Goal: Information Seeking & Learning: Check status

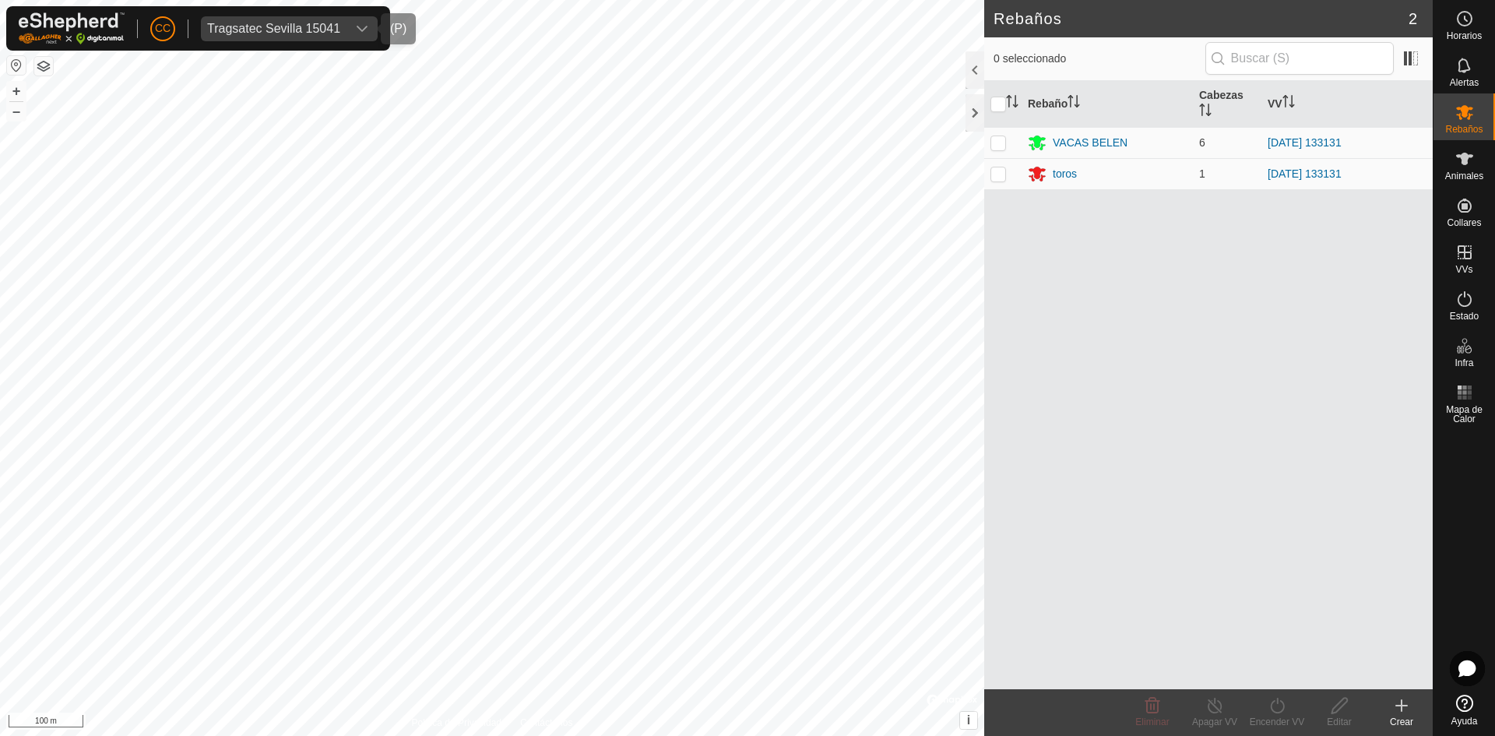
click at [360, 24] on icon "dropdown trigger" at bounding box center [362, 29] width 12 height 12
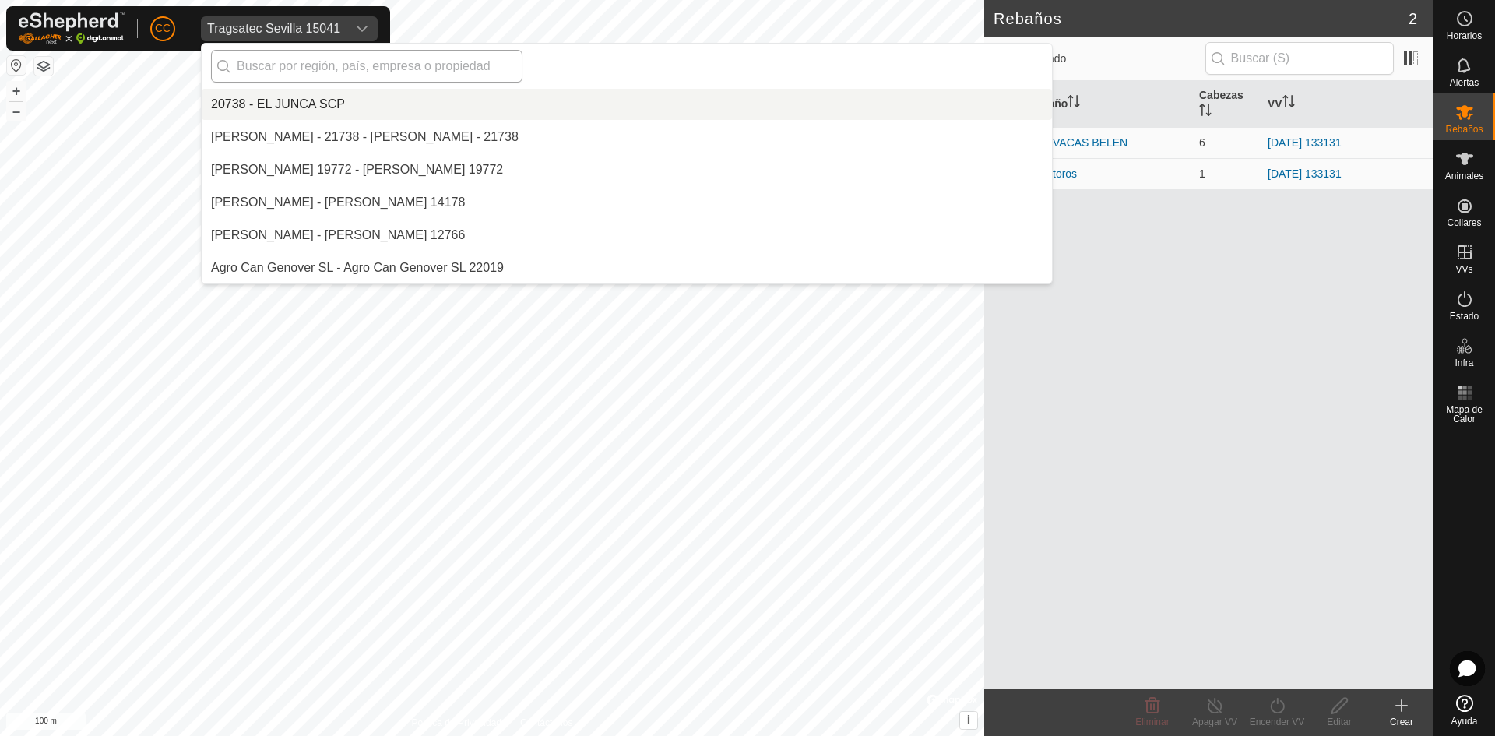
scroll to position [10958, 0]
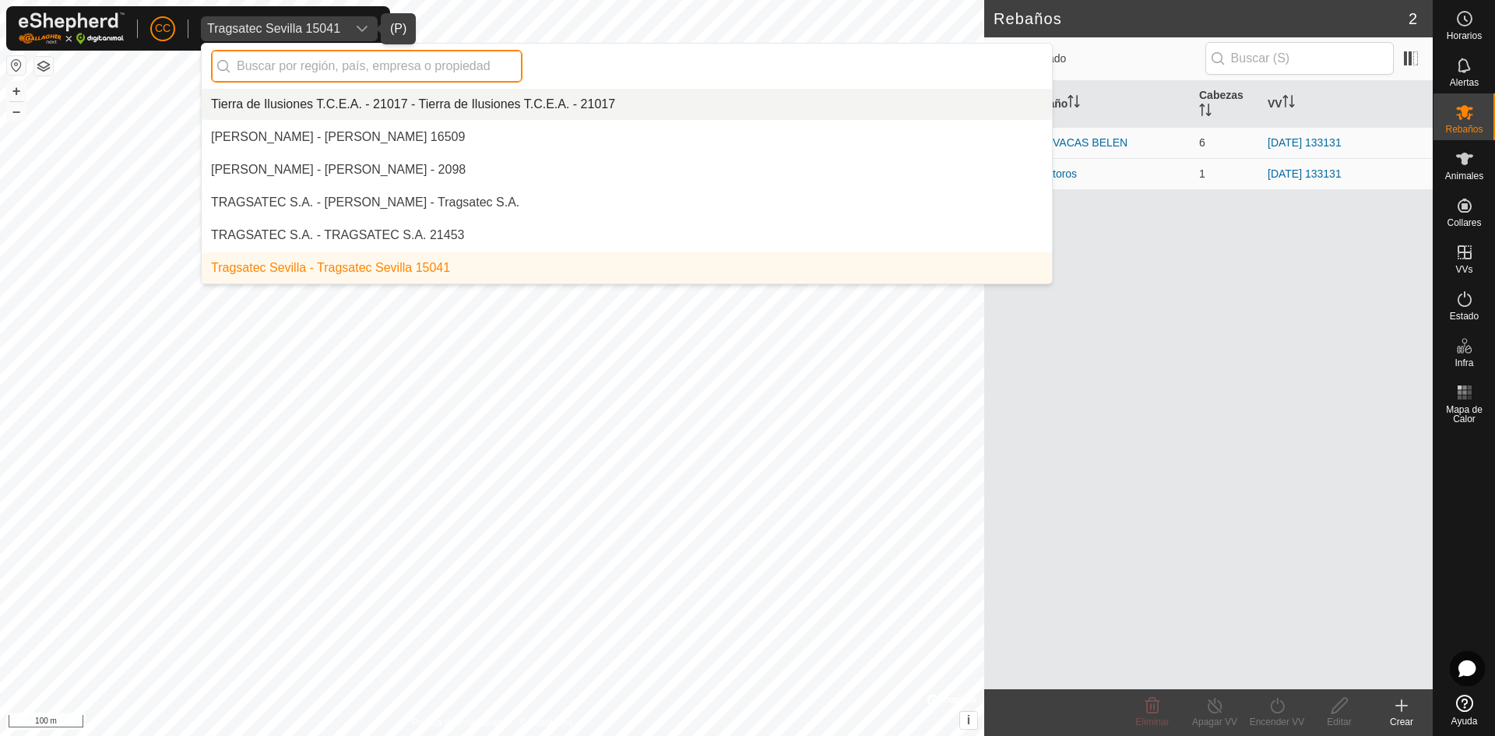
paste input "669 33 64 66"
type input "669 33 64 66"
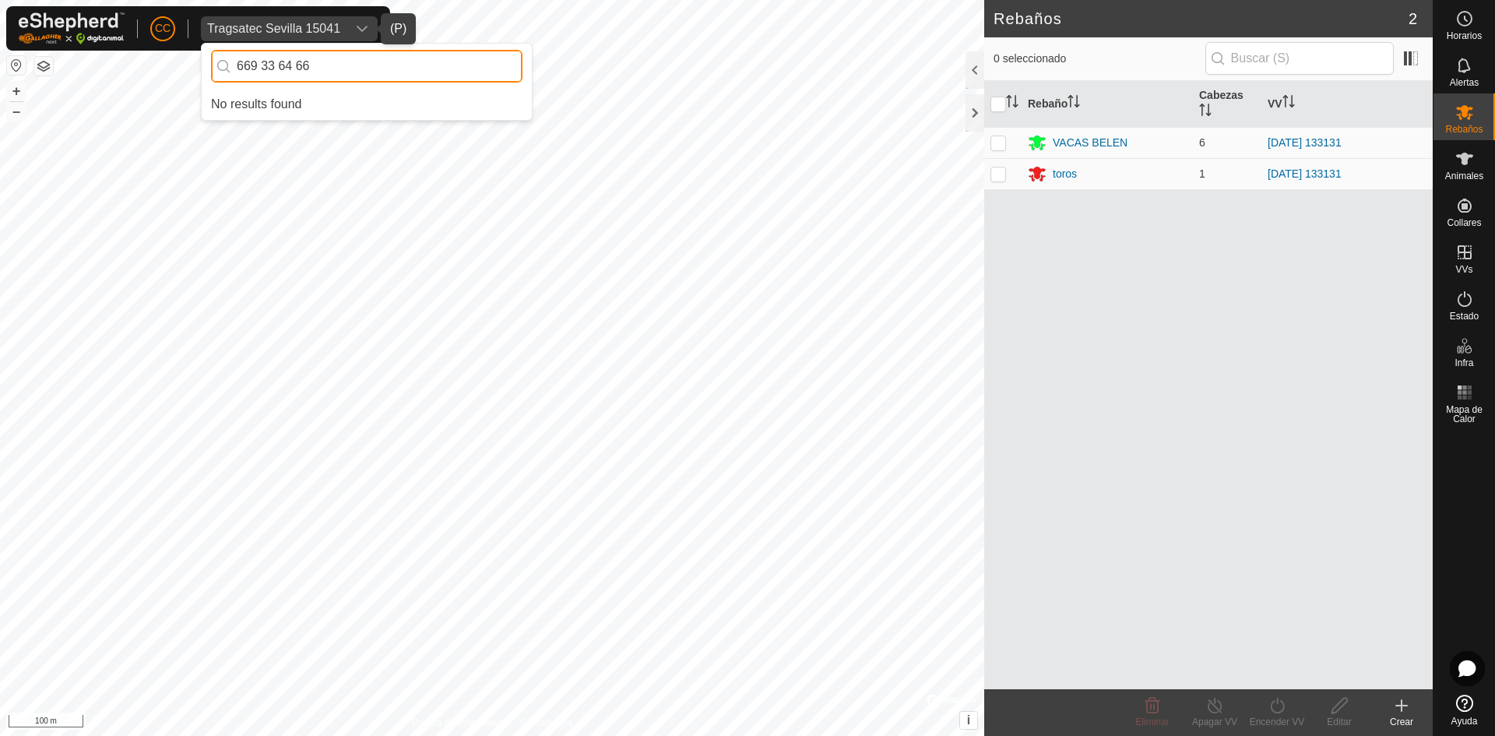
scroll to position [0, 0]
click at [147, 58] on div "CC Tragsatec Sevilla 15041 669 33 64 66 No results found Horarios Alertas Rebañ…" at bounding box center [747, 368] width 1495 height 736
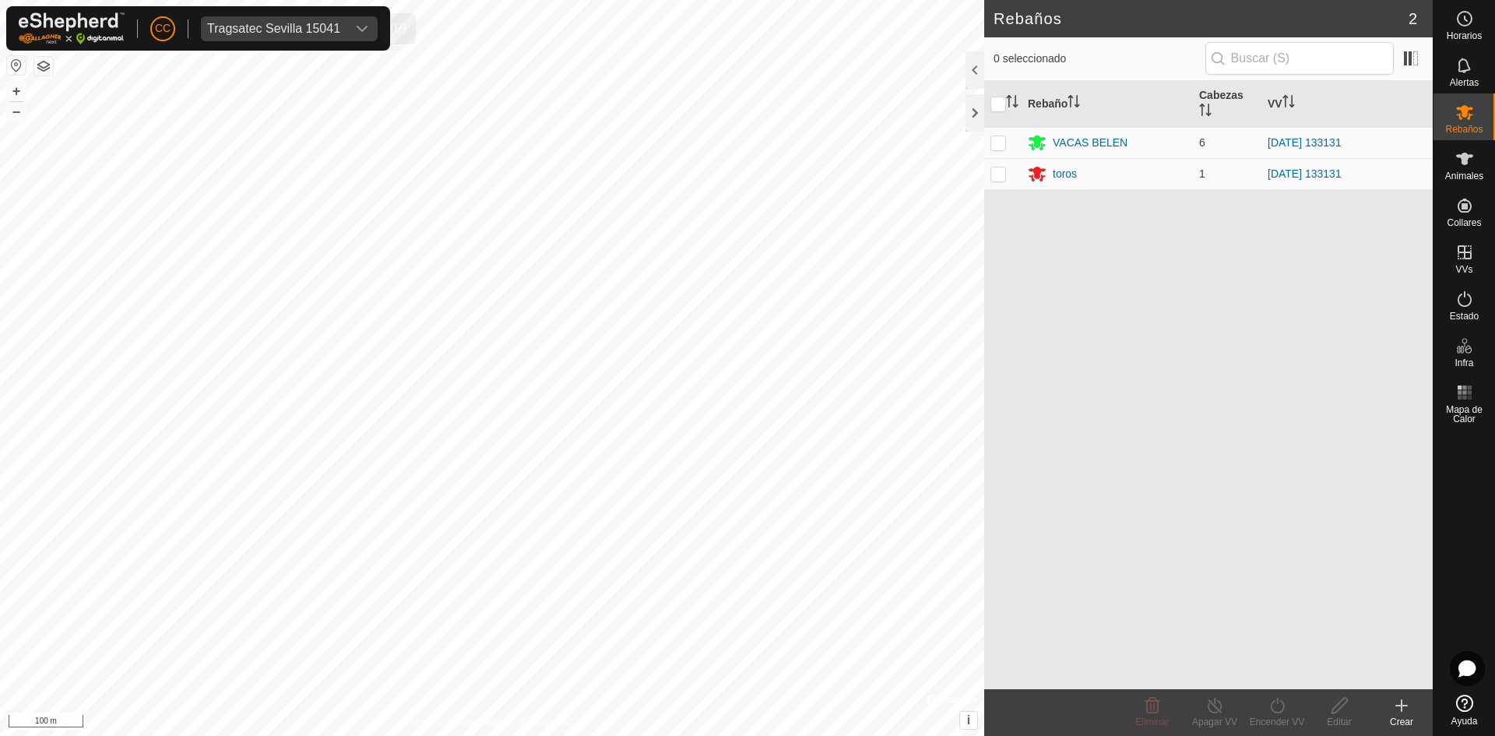
click at [311, 19] on span "Tragsatec Sevilla 15041" at bounding box center [274, 28] width 146 height 25
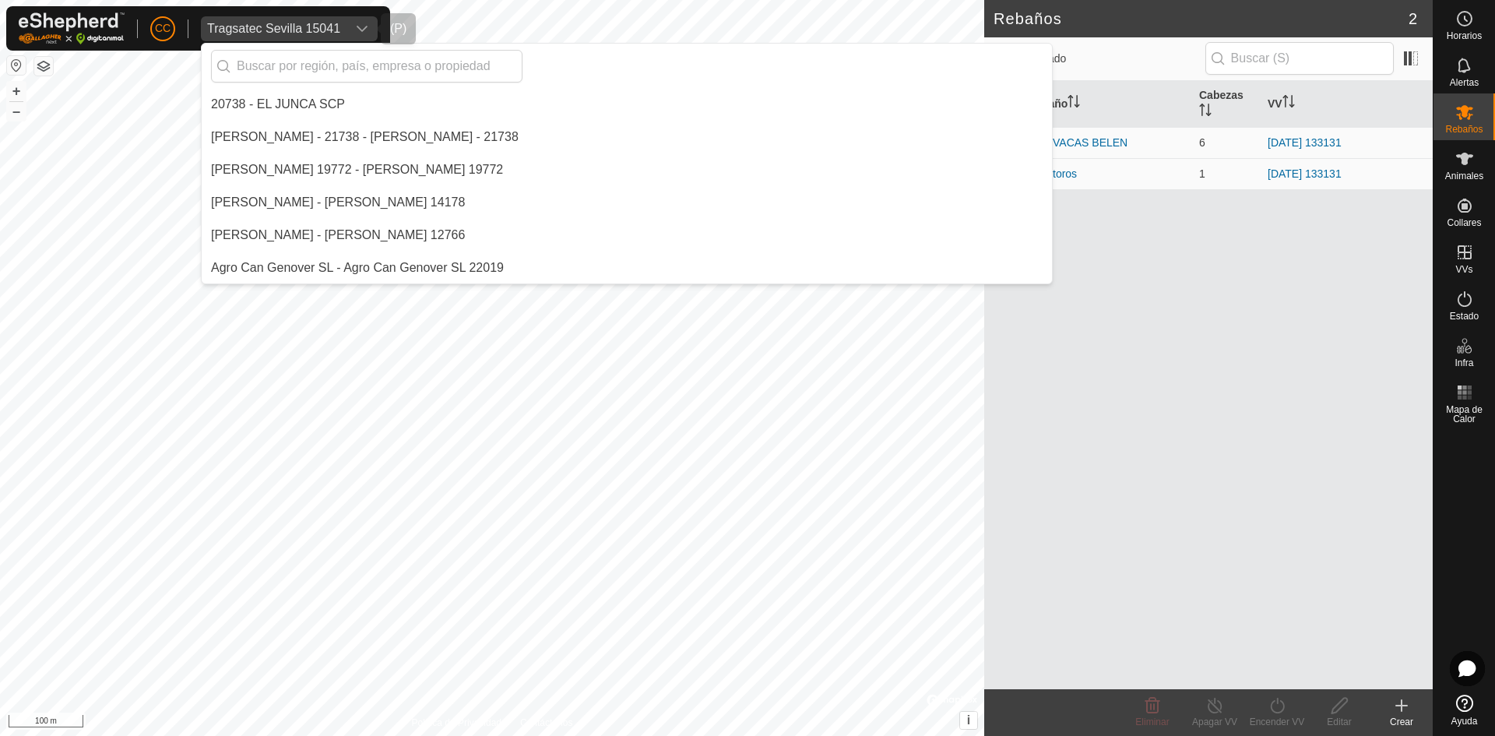
scroll to position [10958, 0]
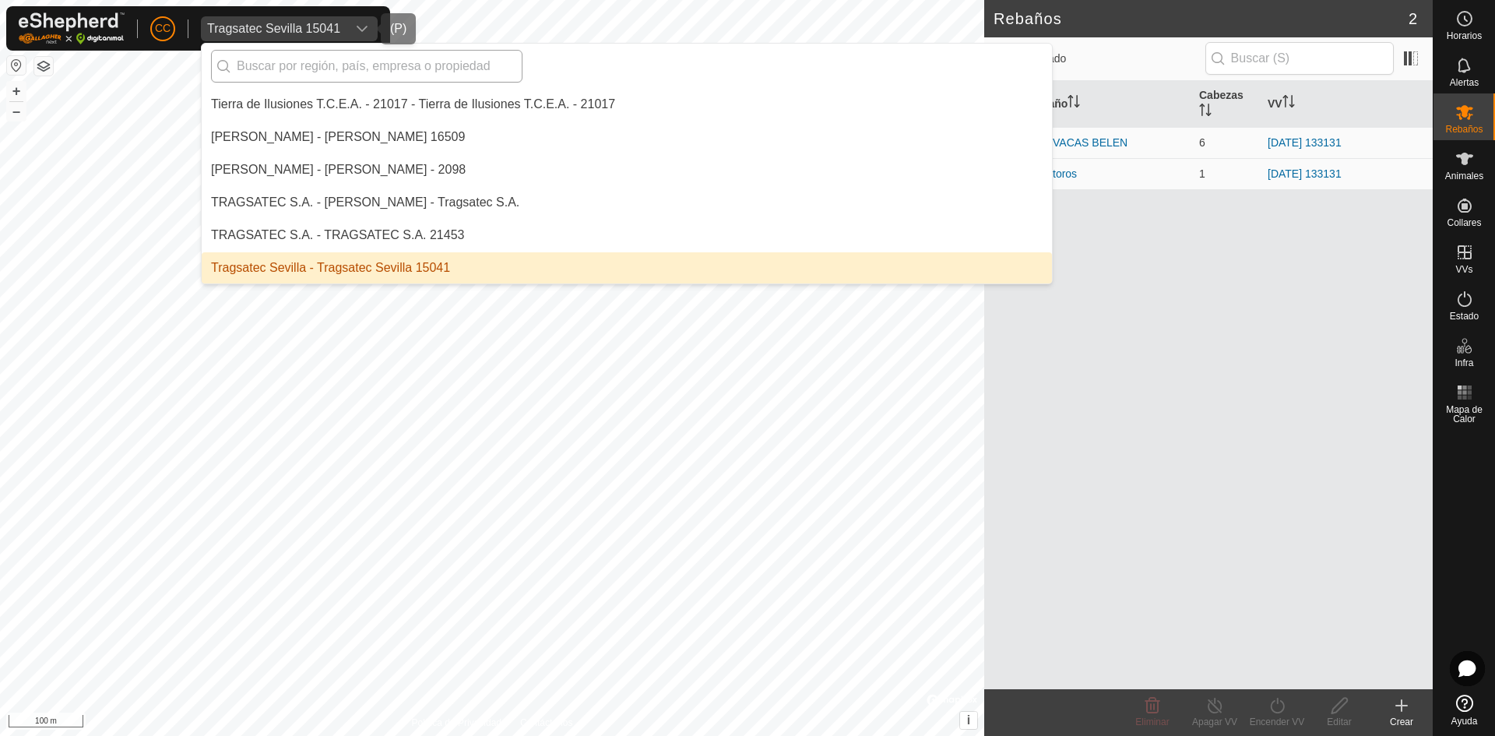
click at [319, 64] on input "text" at bounding box center [367, 66] width 312 height 33
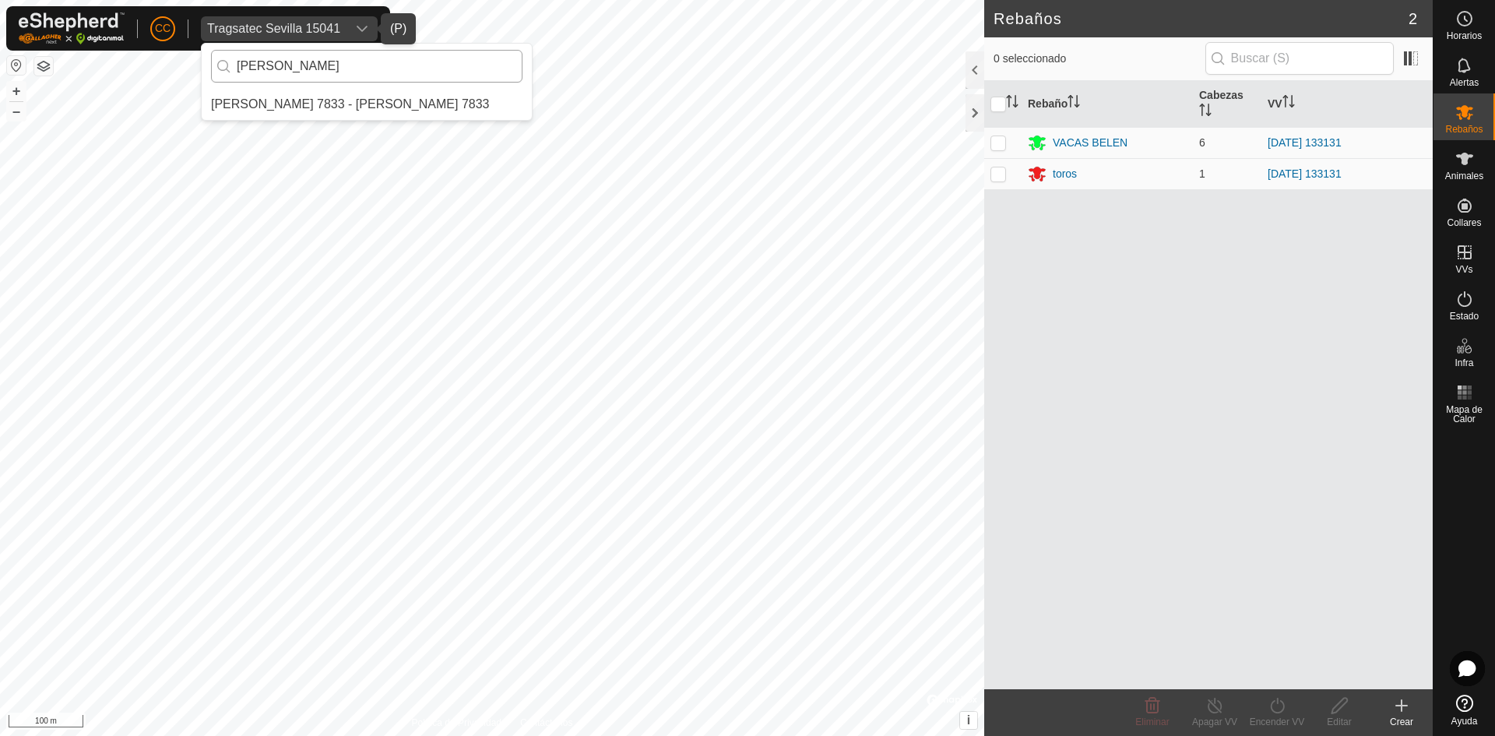
scroll to position [0, 0]
type input "[PERSON_NAME]"
click at [431, 99] on li "[PERSON_NAME] 7833 - [PERSON_NAME] 7833" at bounding box center [367, 104] width 330 height 31
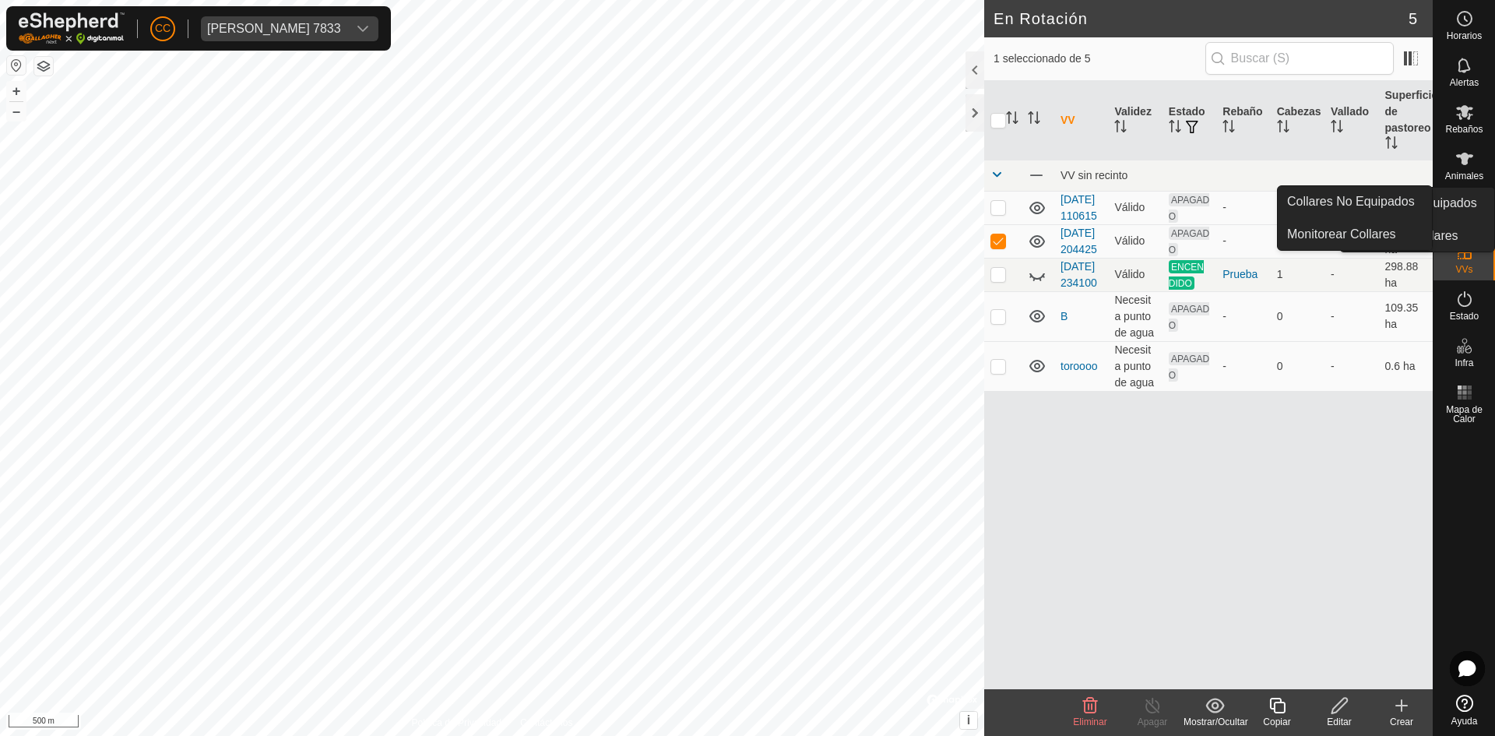
click at [1470, 207] on icon at bounding box center [1465, 206] width 14 height 14
click at [1382, 196] on link "Collares No Equipados" at bounding box center [1355, 201] width 154 height 31
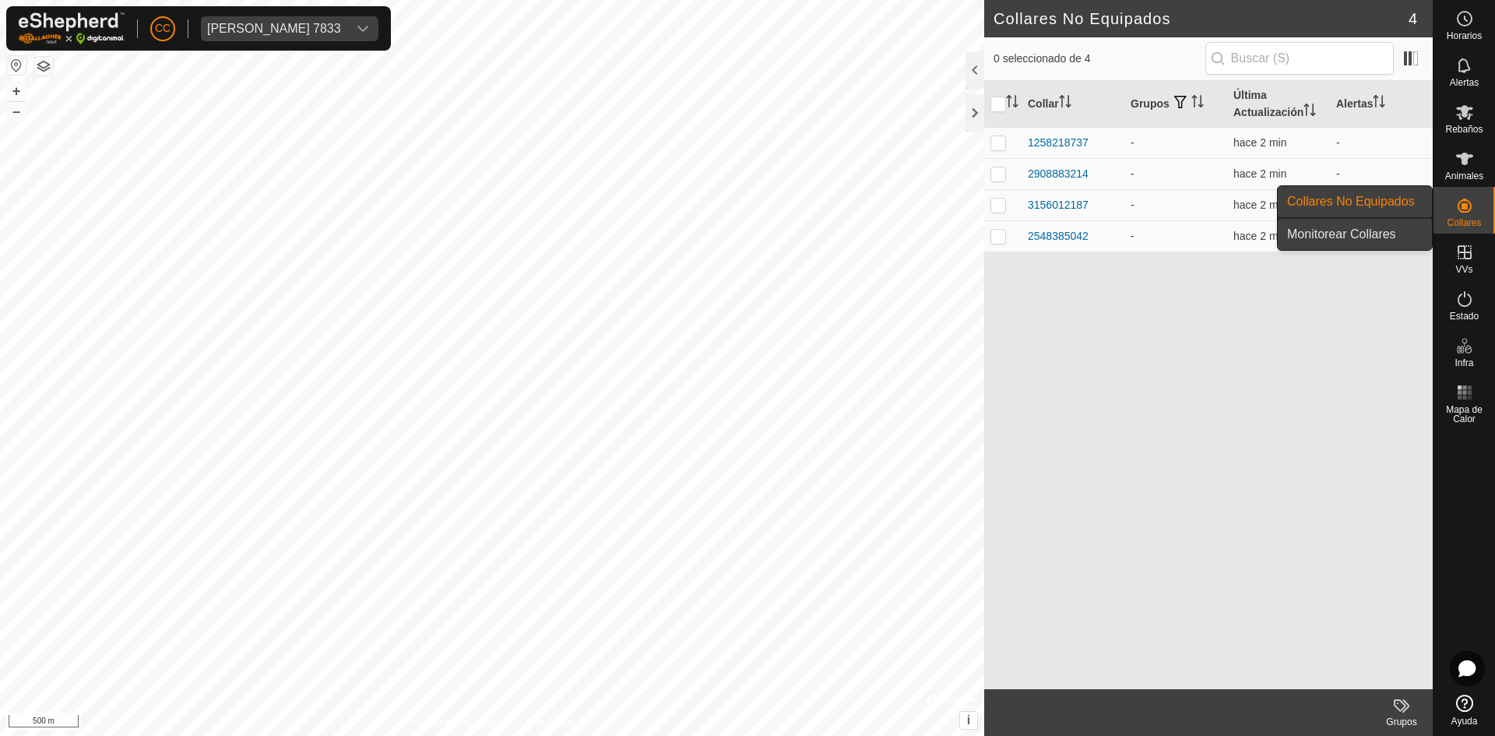
click at [1361, 226] on link "Monitorear Collares" at bounding box center [1355, 234] width 154 height 31
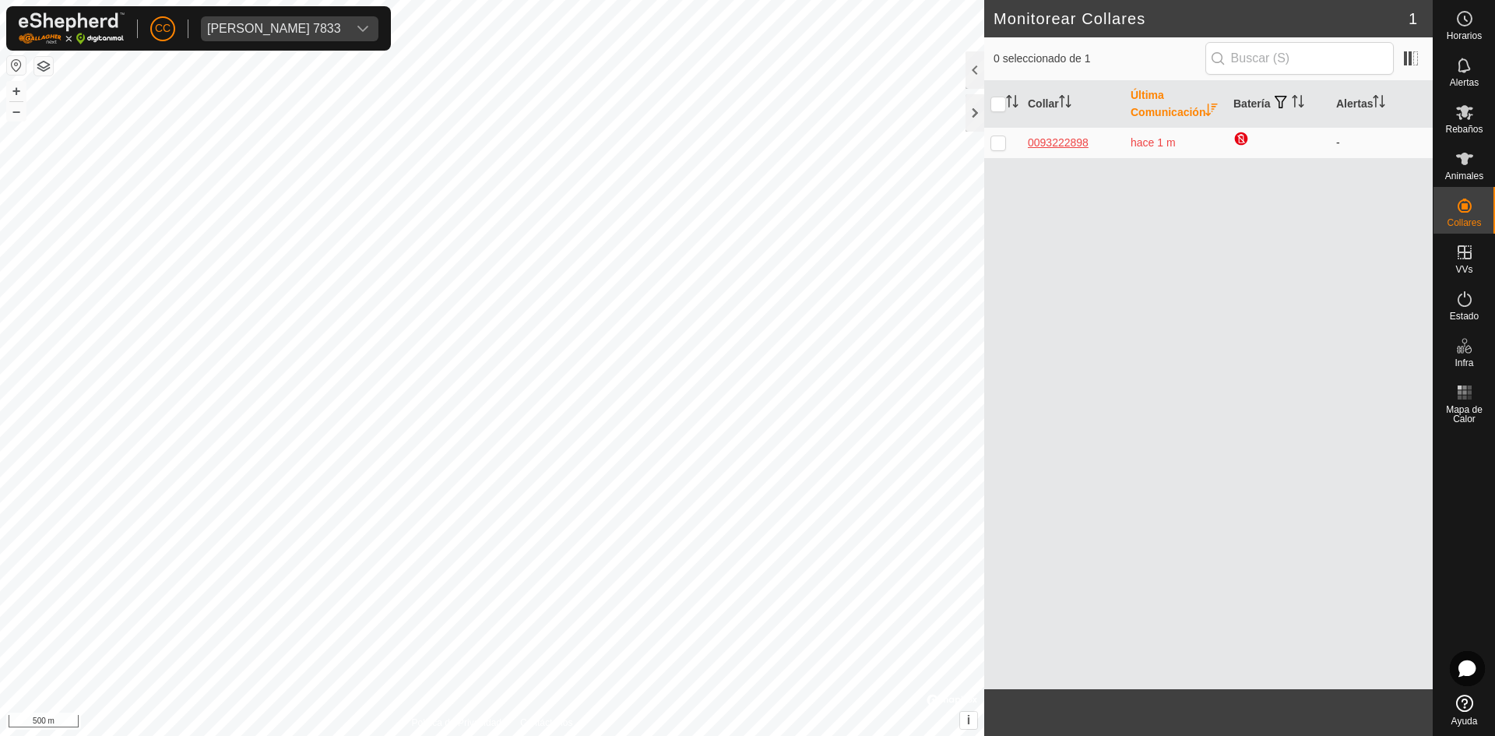
click at [1081, 151] on div "0093222898" at bounding box center [1073, 143] width 90 height 16
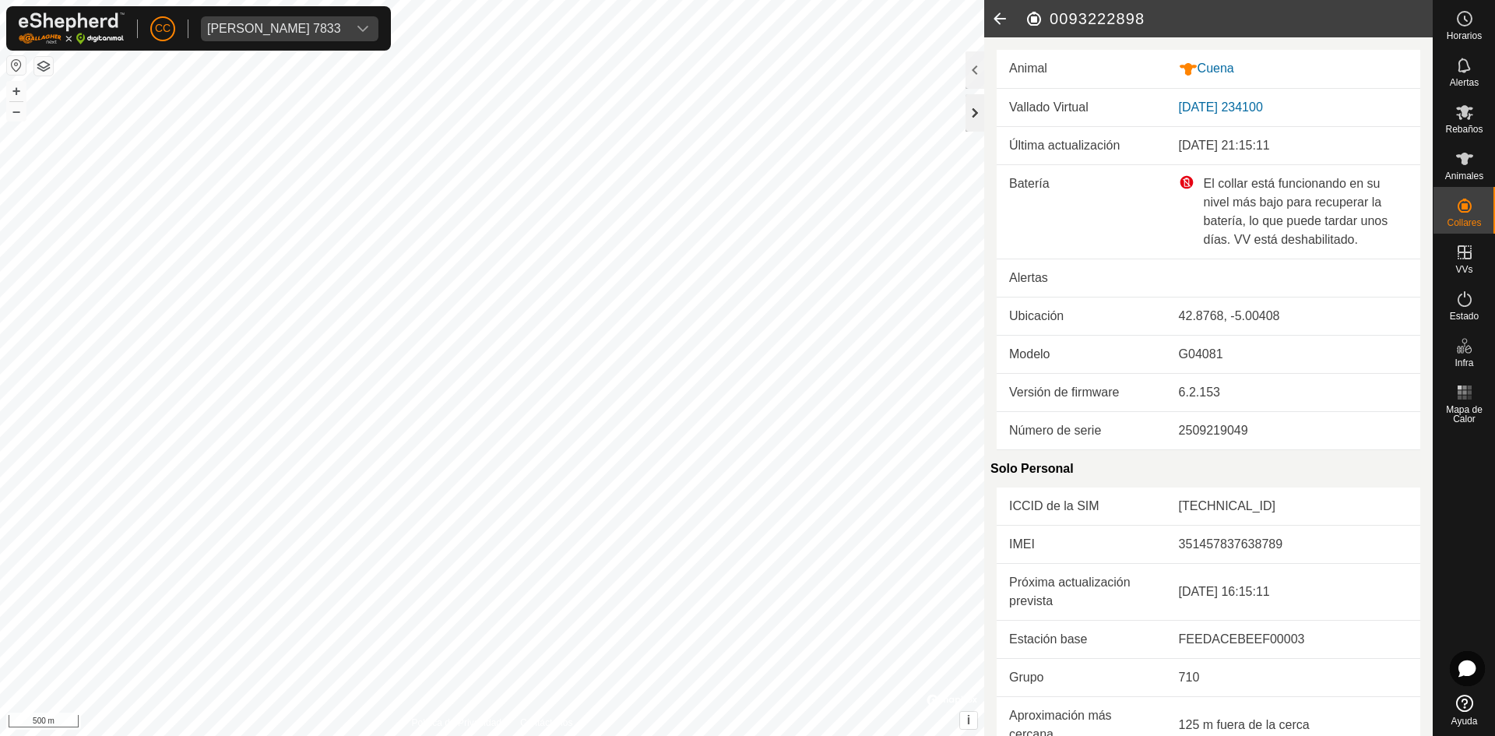
click at [975, 107] on div at bounding box center [975, 112] width 19 height 37
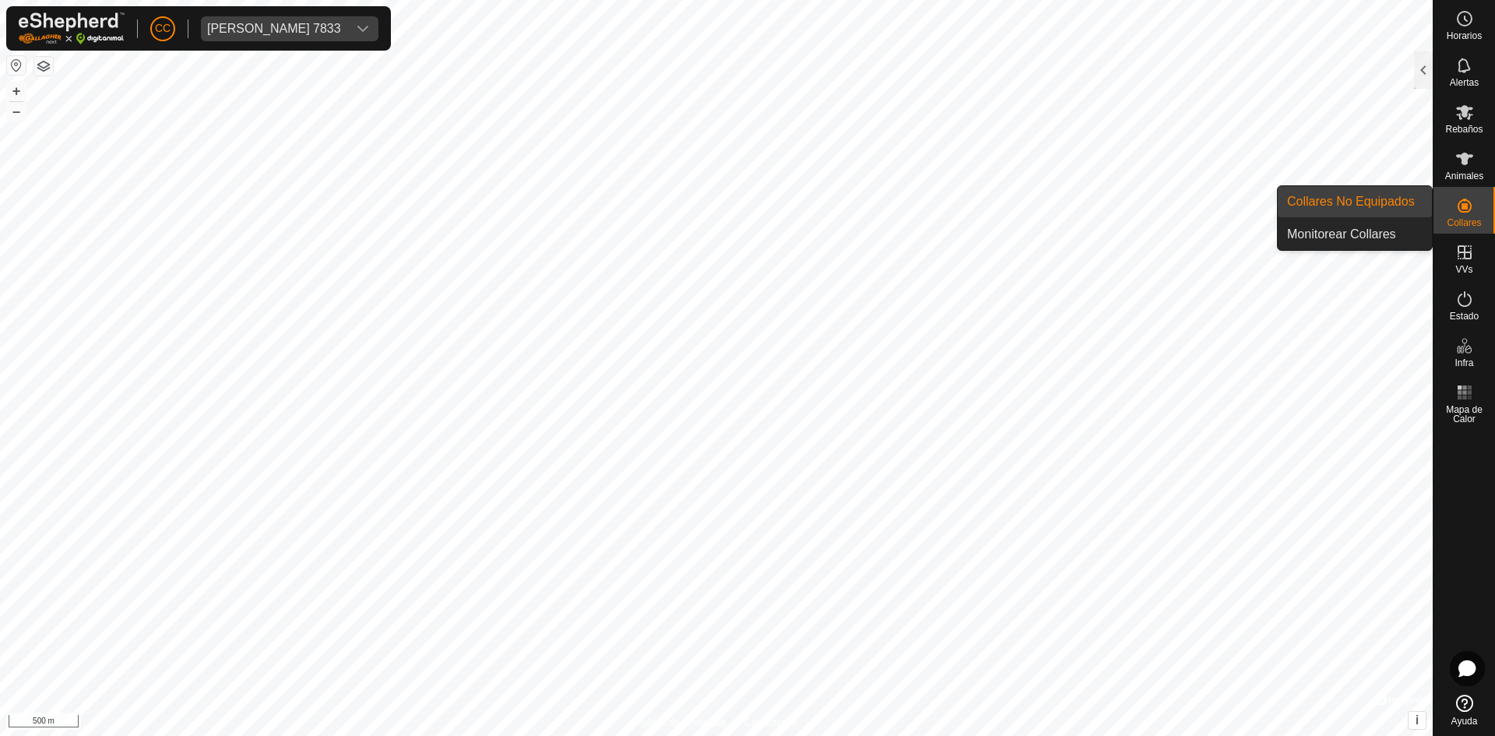
drag, startPoint x: 1467, startPoint y: 204, endPoint x: 1450, endPoint y: 210, distance: 17.2
click at [1467, 203] on icon at bounding box center [1465, 206] width 14 height 14
click at [1372, 227] on link "Monitorear Collares" at bounding box center [1355, 234] width 154 height 31
click at [1338, 195] on link "Collares No Equipados" at bounding box center [1355, 201] width 154 height 31
click at [1373, 234] on link "Monitorear Collares" at bounding box center [1355, 234] width 154 height 31
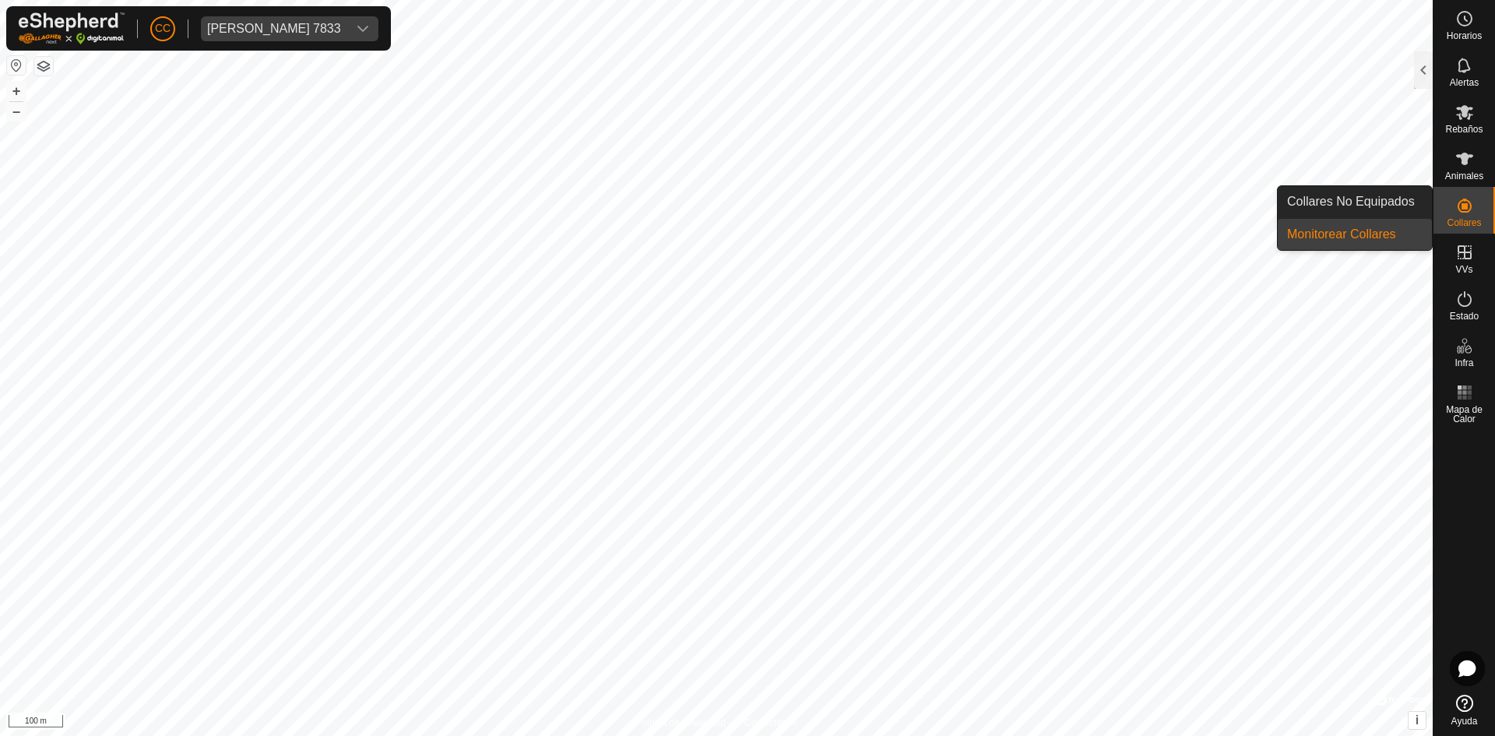
click at [1362, 234] on link "Monitorear Collares" at bounding box center [1355, 234] width 154 height 31
click at [1358, 201] on link "Collares No Equipados" at bounding box center [1355, 201] width 154 height 31
click at [1350, 203] on link "Collares No Equipados" at bounding box center [1355, 201] width 154 height 31
click at [1464, 206] on icon at bounding box center [1465, 206] width 14 height 14
click at [1464, 207] on icon at bounding box center [1465, 206] width 14 height 14
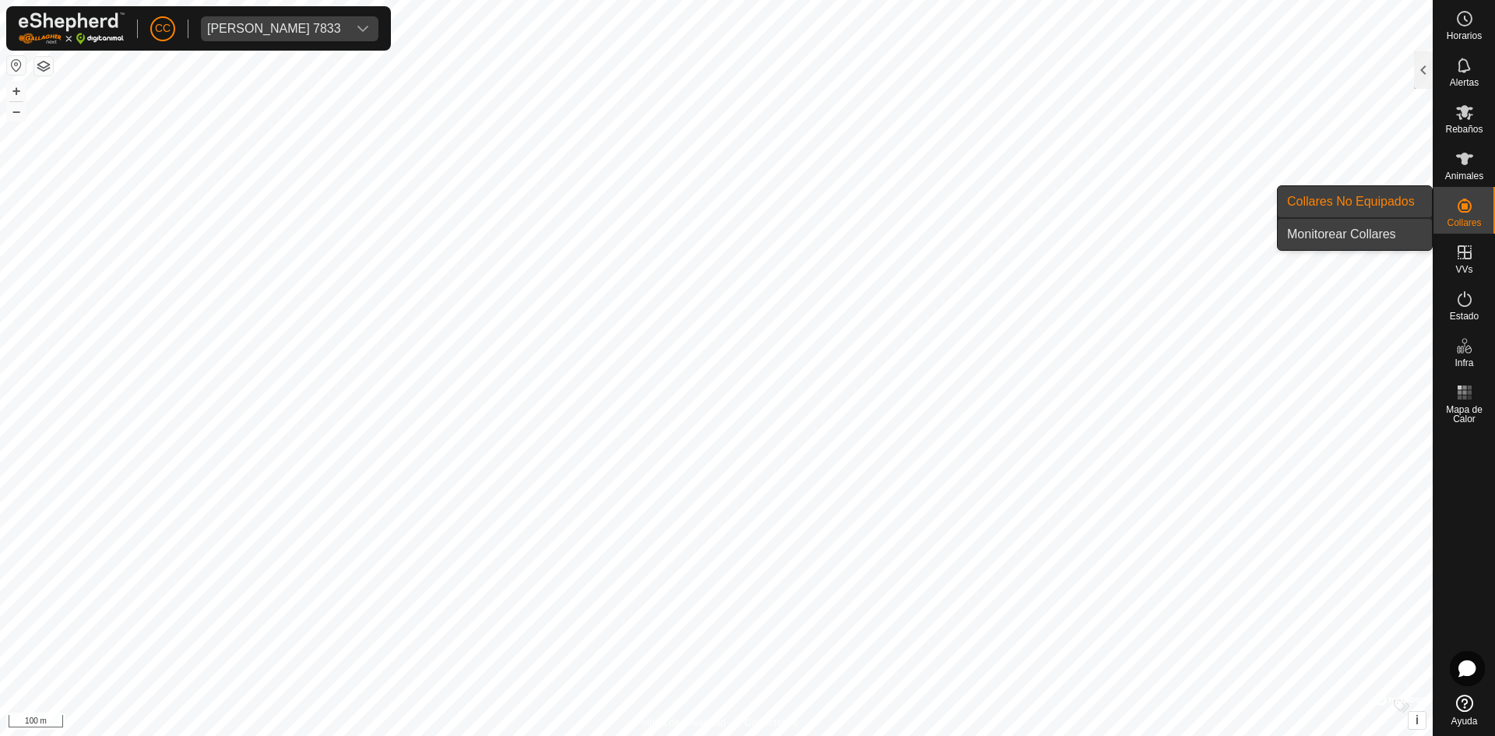
click at [1347, 232] on link "Monitorear Collares" at bounding box center [1355, 234] width 154 height 31
click at [1462, 218] on span "Collares" at bounding box center [1464, 222] width 34 height 9
click at [1348, 211] on link "Collares No Equipados" at bounding box center [1355, 201] width 154 height 31
click at [1468, 209] on icon at bounding box center [1465, 205] width 19 height 19
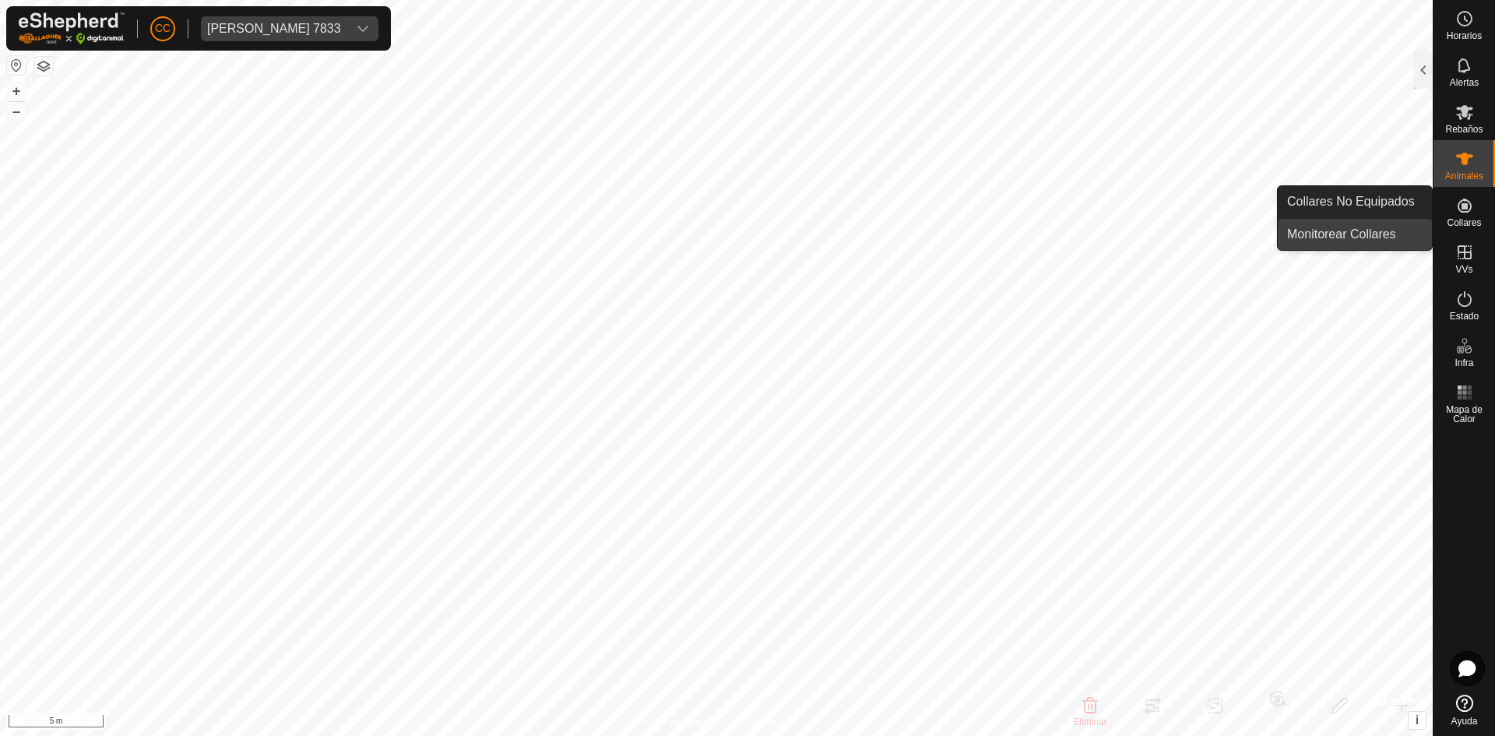
click at [1360, 231] on link "Monitorear Collares" at bounding box center [1355, 234] width 154 height 31
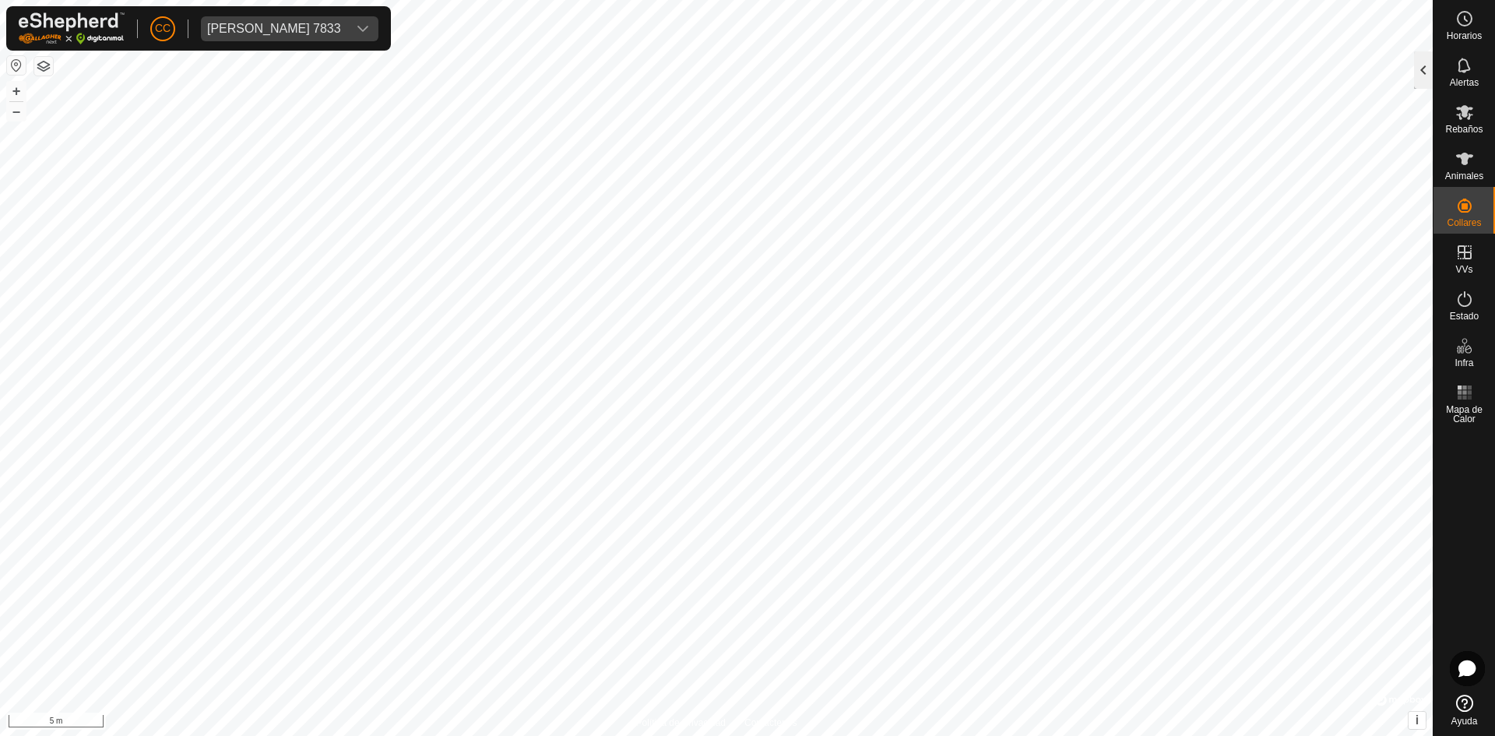
click at [1428, 73] on div at bounding box center [1423, 69] width 19 height 37
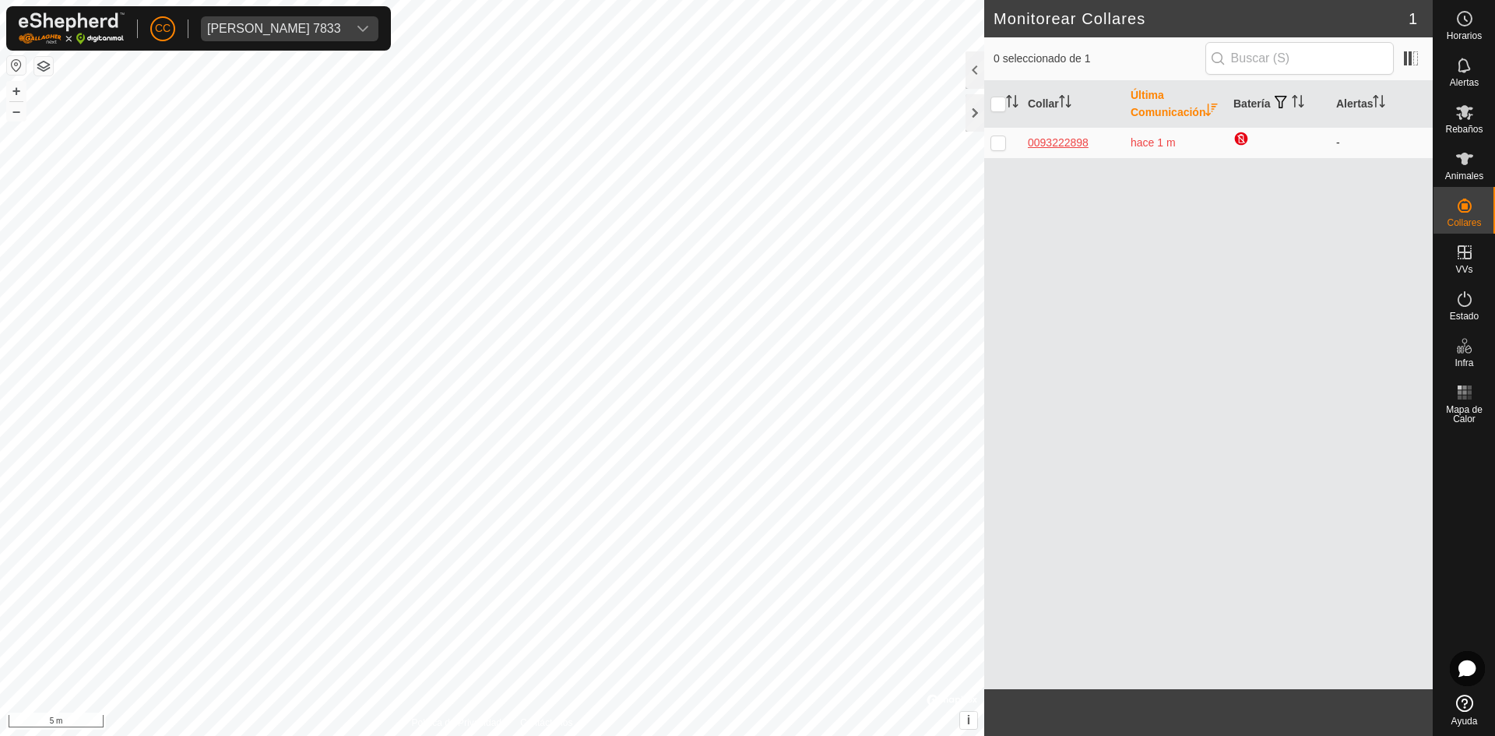
click at [1059, 151] on div "0093222898" at bounding box center [1073, 143] width 90 height 16
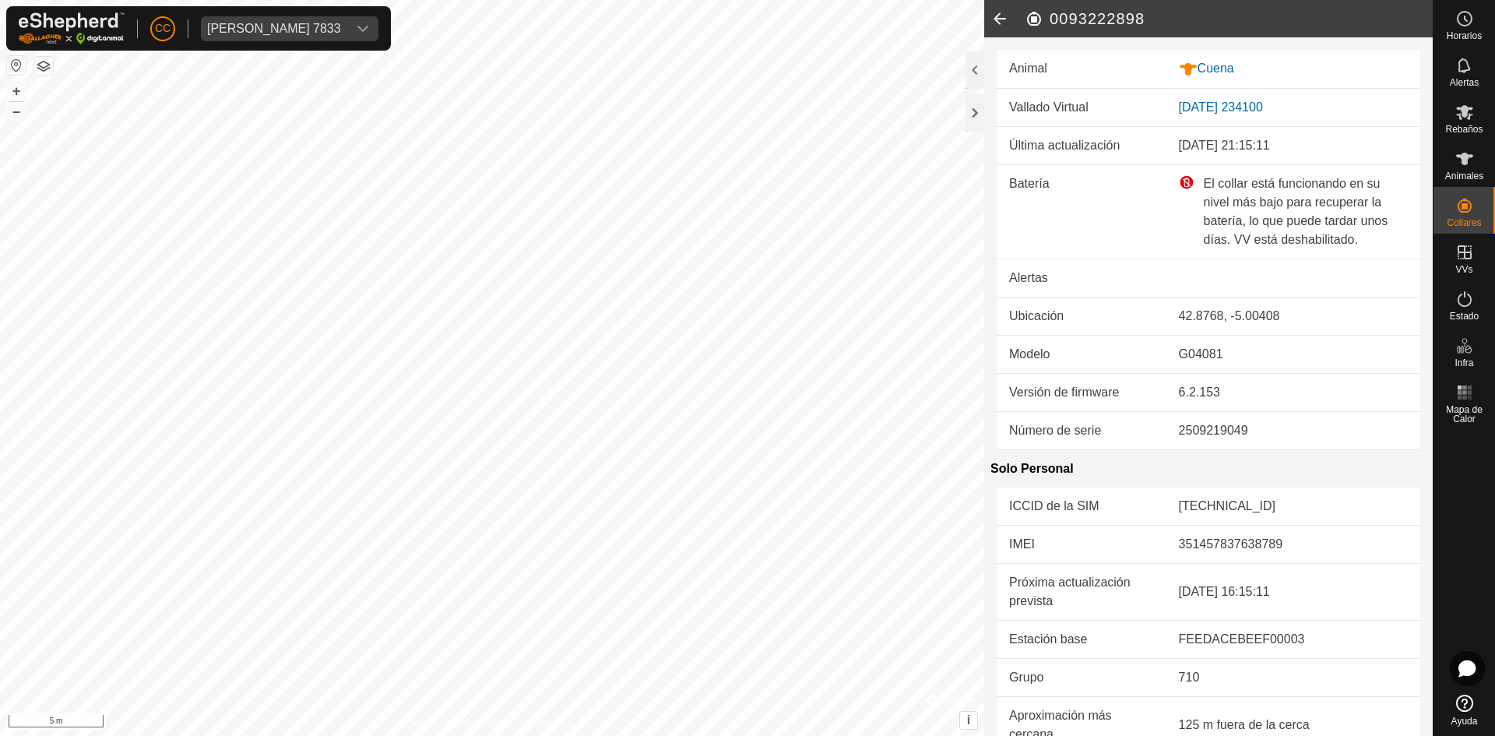
click at [993, 18] on icon at bounding box center [999, 18] width 31 height 37
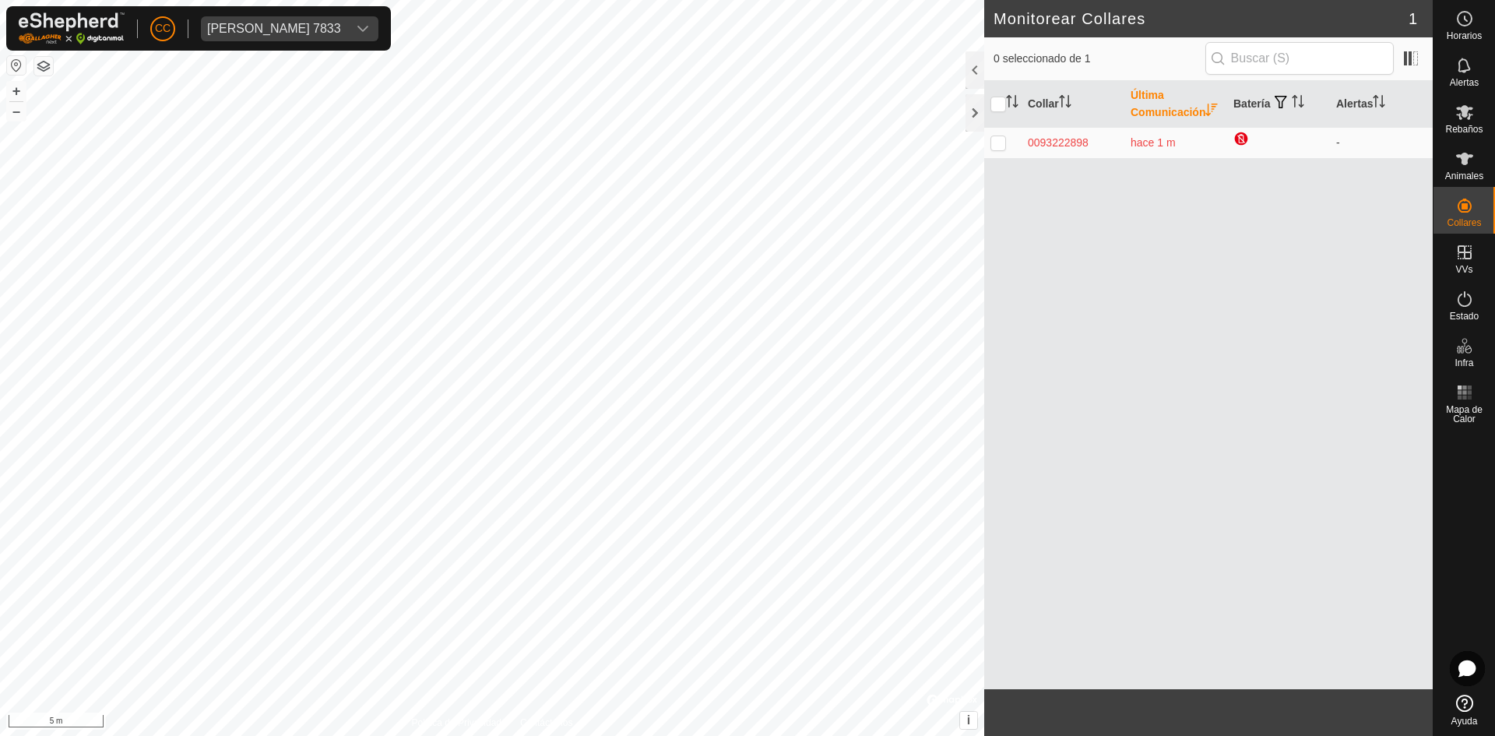
click at [1002, 14] on h2 "Monitorear Collares" at bounding box center [1201, 18] width 415 height 19
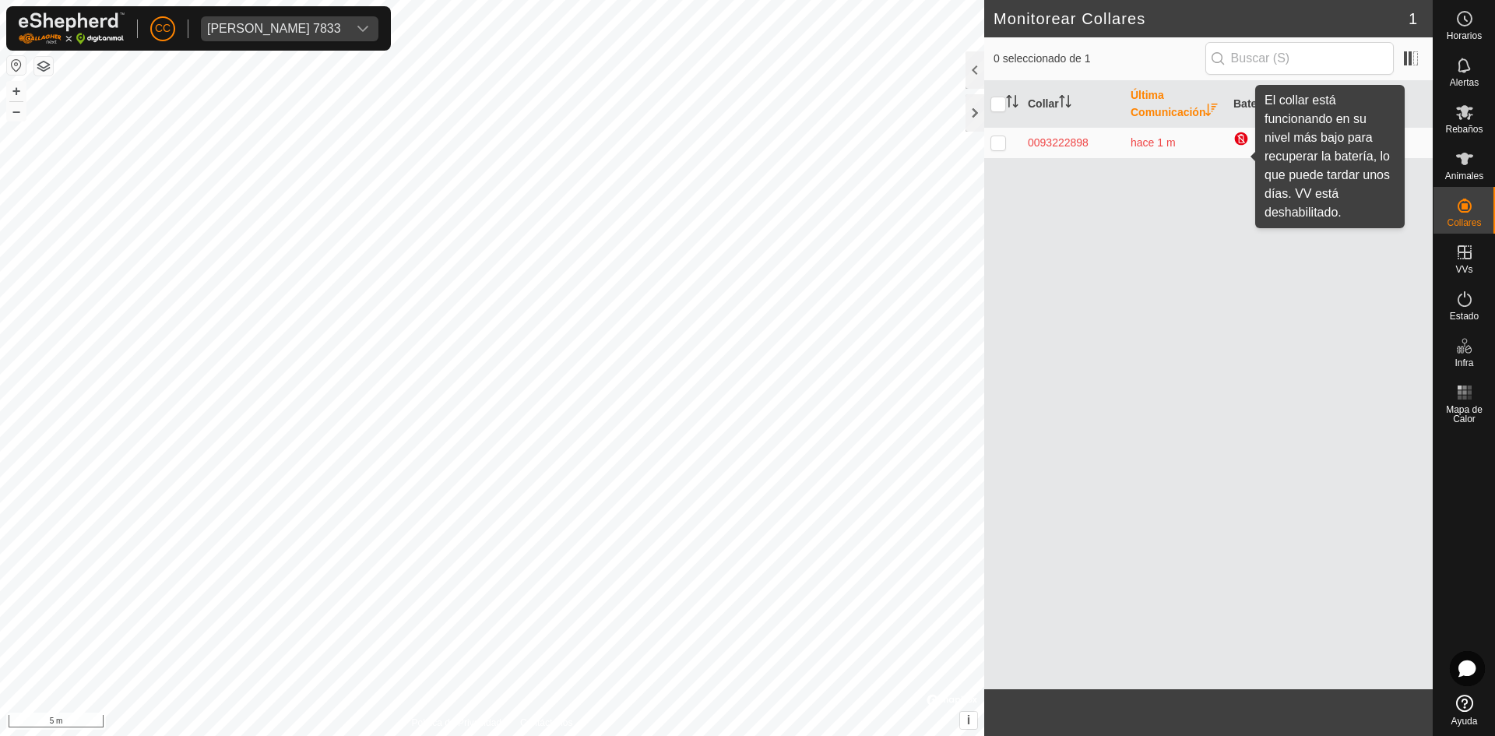
click at [1241, 150] on div at bounding box center [1243, 140] width 19 height 19
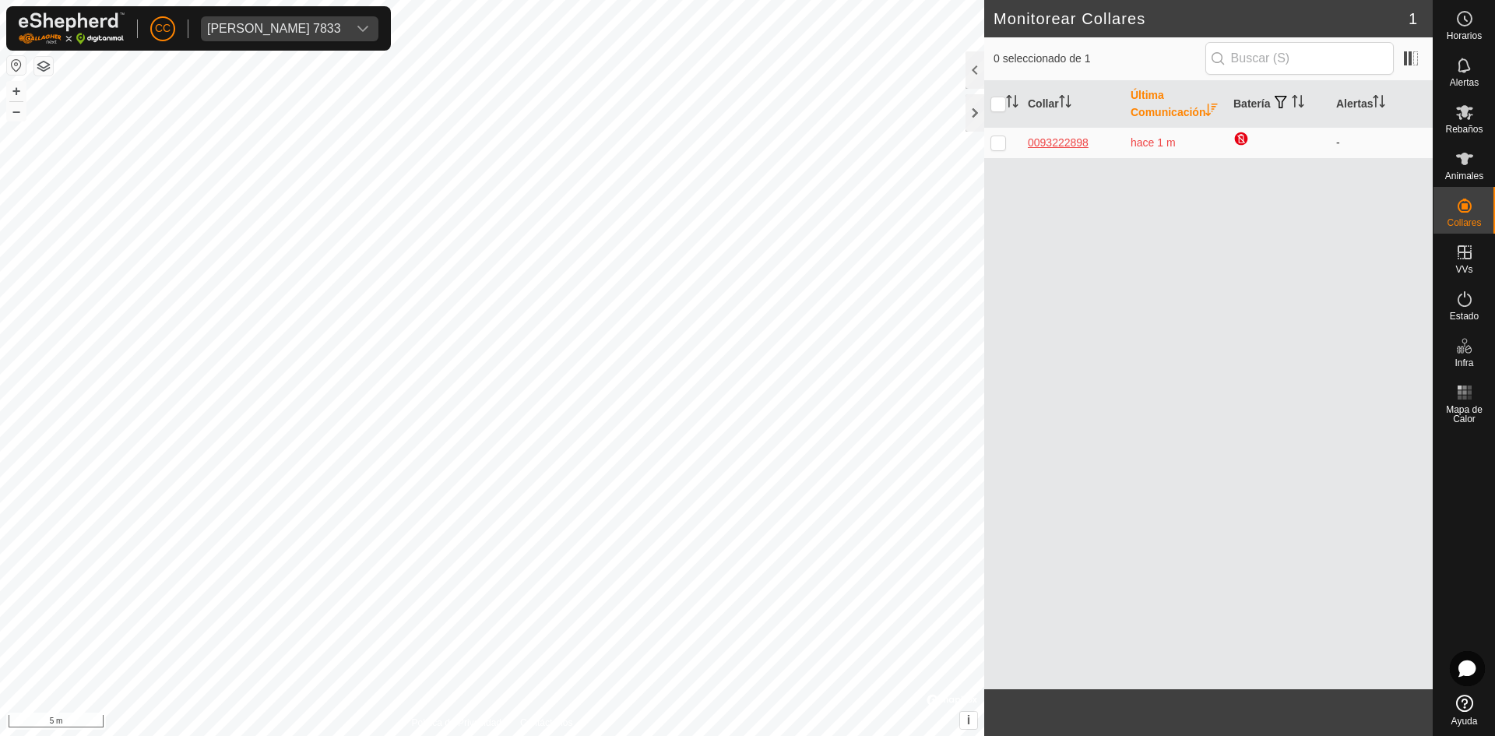
click at [1077, 151] on div "0093222898" at bounding box center [1073, 143] width 90 height 16
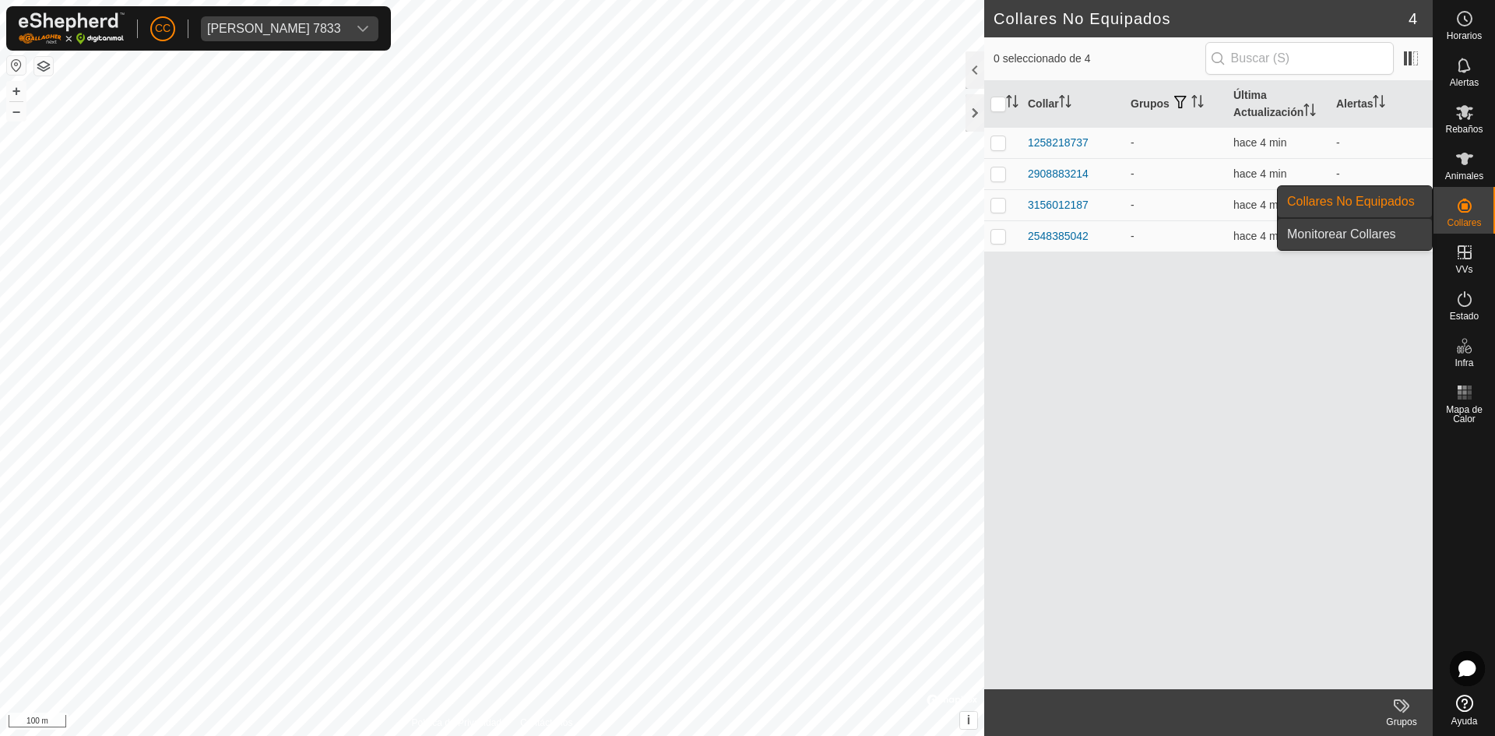
click at [1359, 231] on link "Monitorear Collares" at bounding box center [1355, 234] width 154 height 31
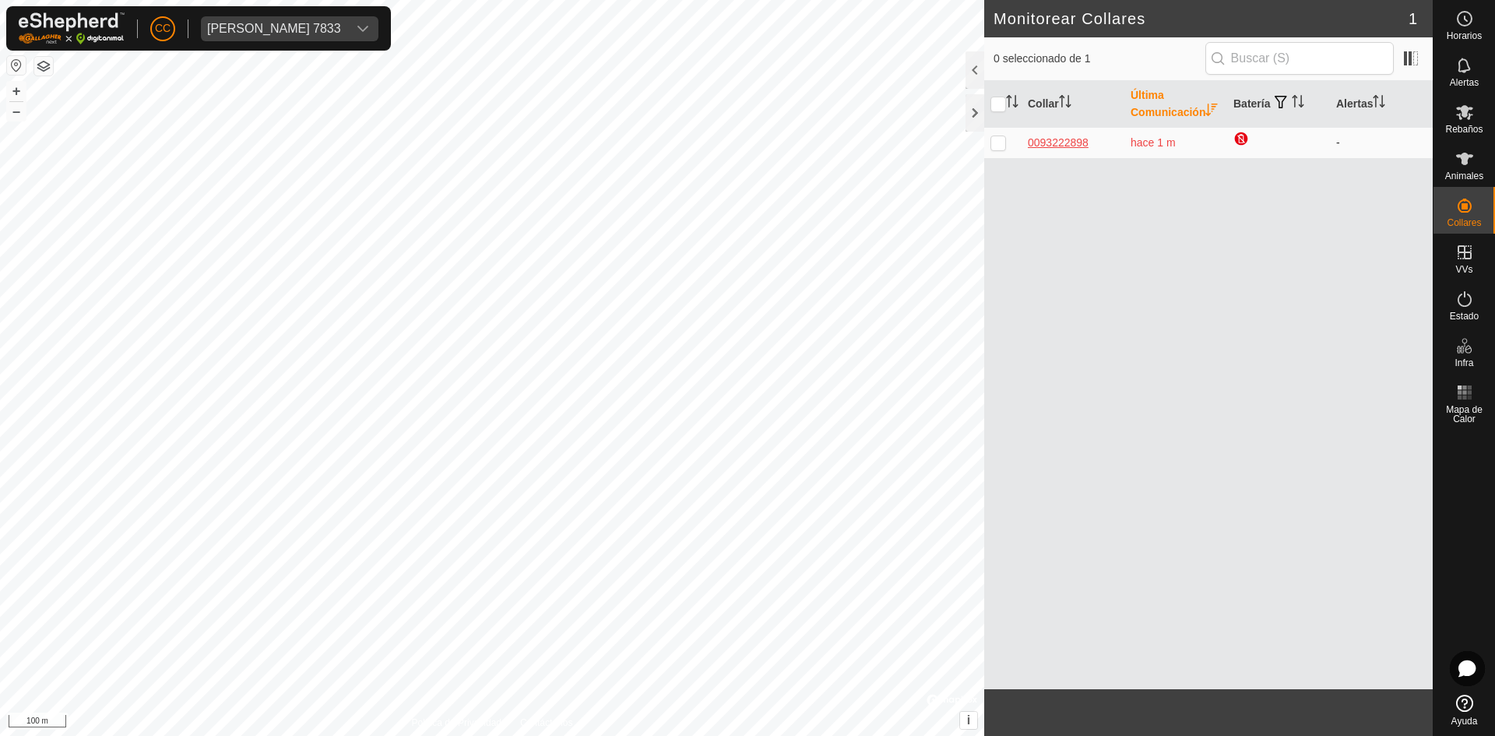
click at [1067, 151] on div "0093222898" at bounding box center [1073, 143] width 90 height 16
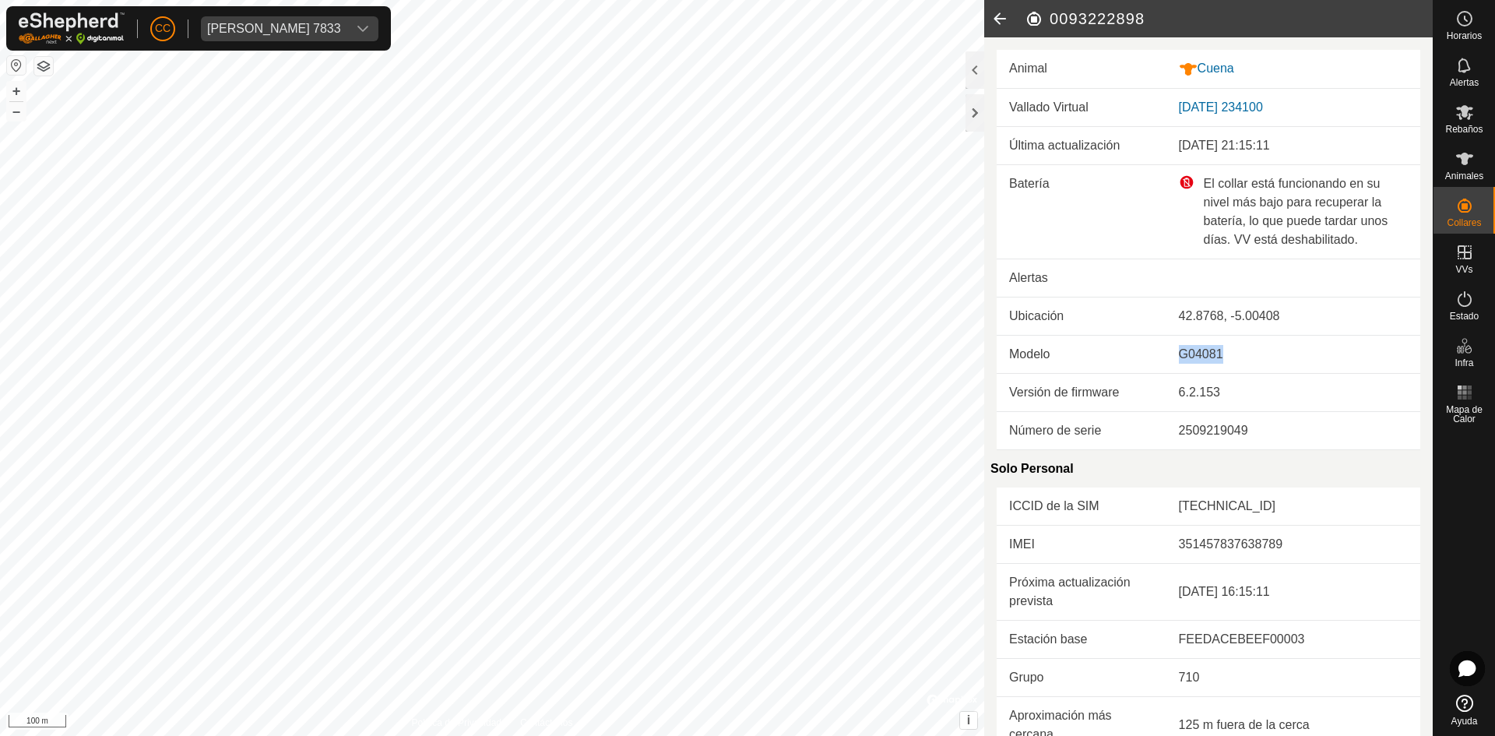
drag, startPoint x: 1227, startPoint y: 353, endPoint x: 1172, endPoint y: 349, distance: 54.7
click at [1169, 350] on td "G04081" at bounding box center [1294, 354] width 254 height 38
click at [1215, 308] on div "42.8768, -5.00408" at bounding box center [1293, 316] width 229 height 19
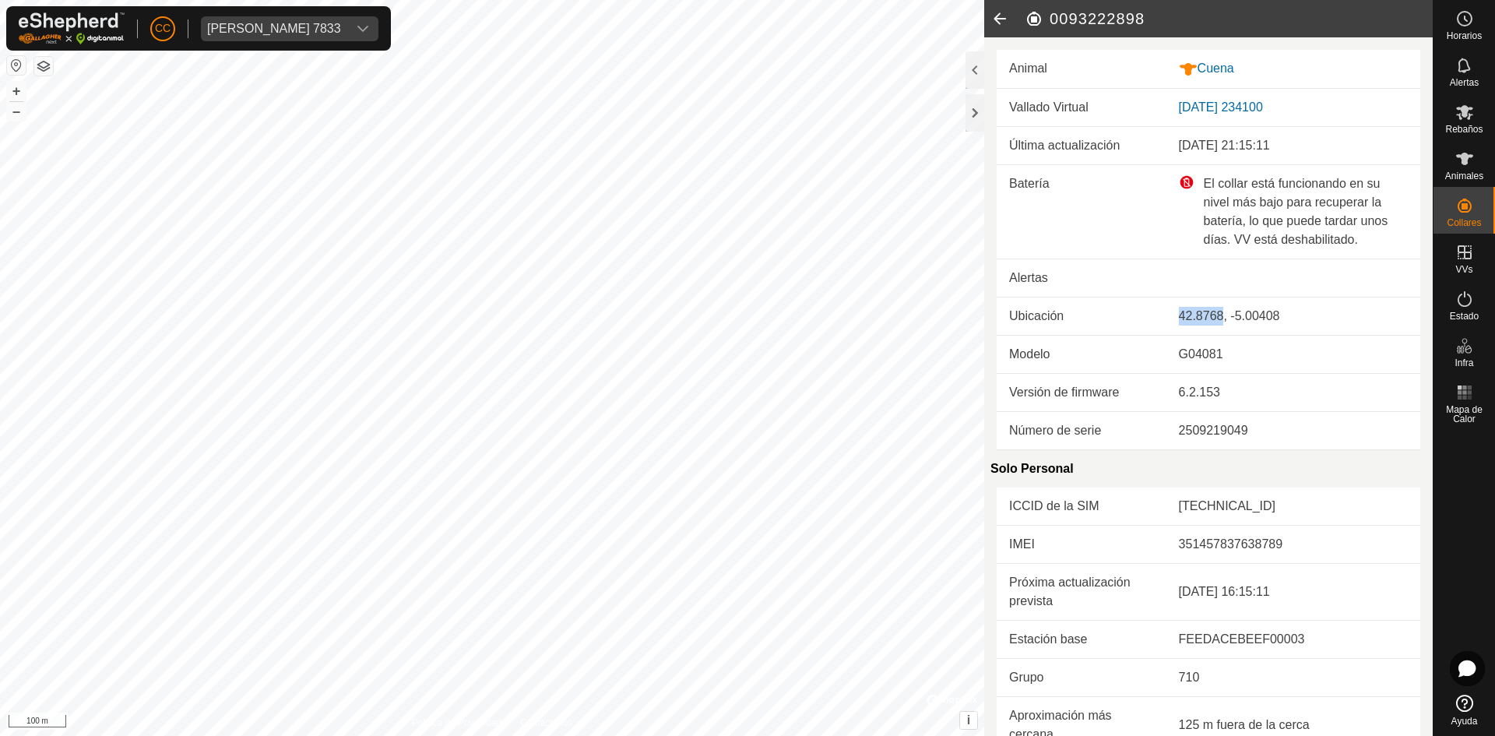
click at [1210, 315] on div "42.8768, -5.00408" at bounding box center [1293, 316] width 229 height 19
click at [1266, 315] on div "42.8768, -5.00408" at bounding box center [1293, 316] width 229 height 19
drag, startPoint x: 1335, startPoint y: 307, endPoint x: 1302, endPoint y: 315, distance: 33.6
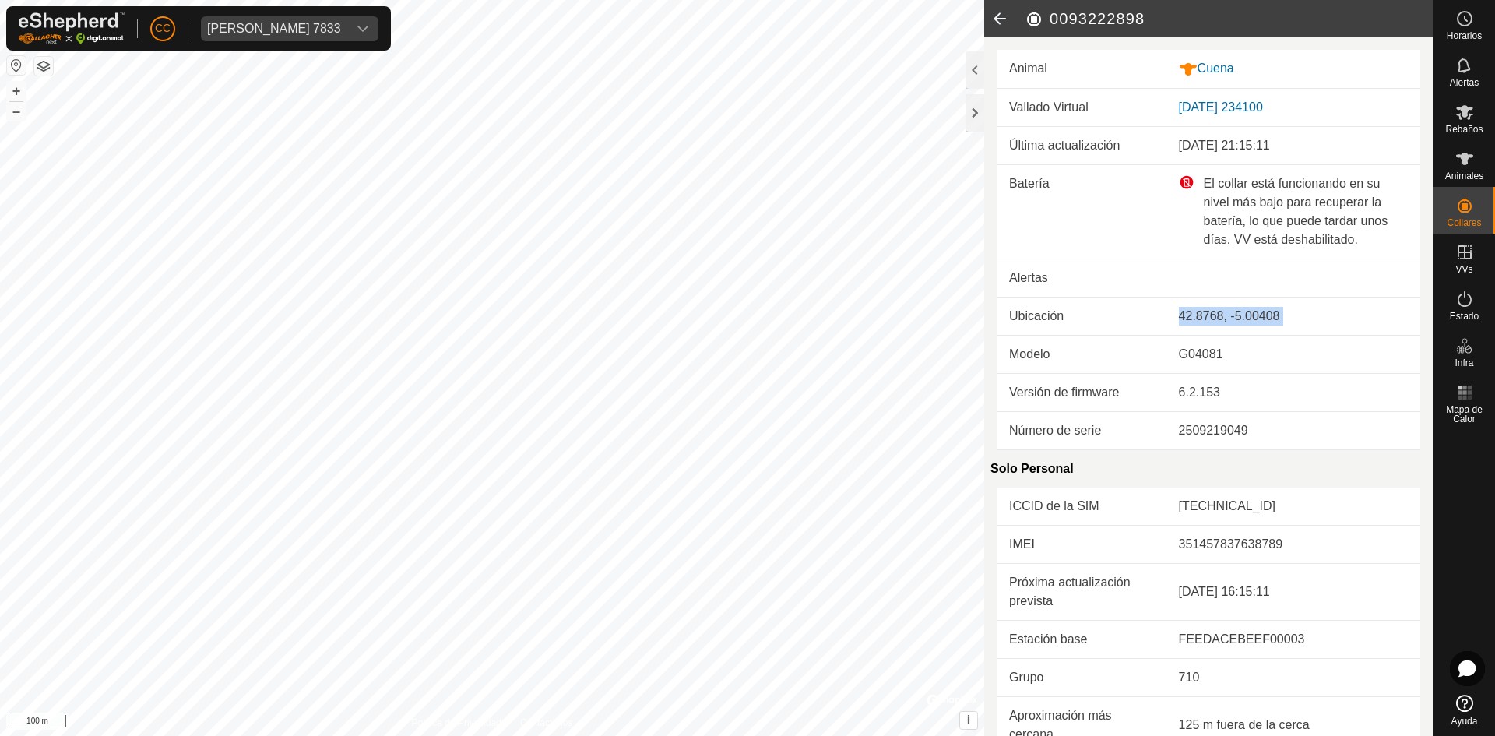
click at [1333, 307] on div "42.8768, -5.00408" at bounding box center [1293, 316] width 229 height 19
click at [1237, 320] on div "42.8768, -5.00408" at bounding box center [1293, 316] width 229 height 19
click at [1182, 181] on div "El collar está funcionando en su nivel más bajo para recuperar la batería, lo q…" at bounding box center [1293, 211] width 229 height 75
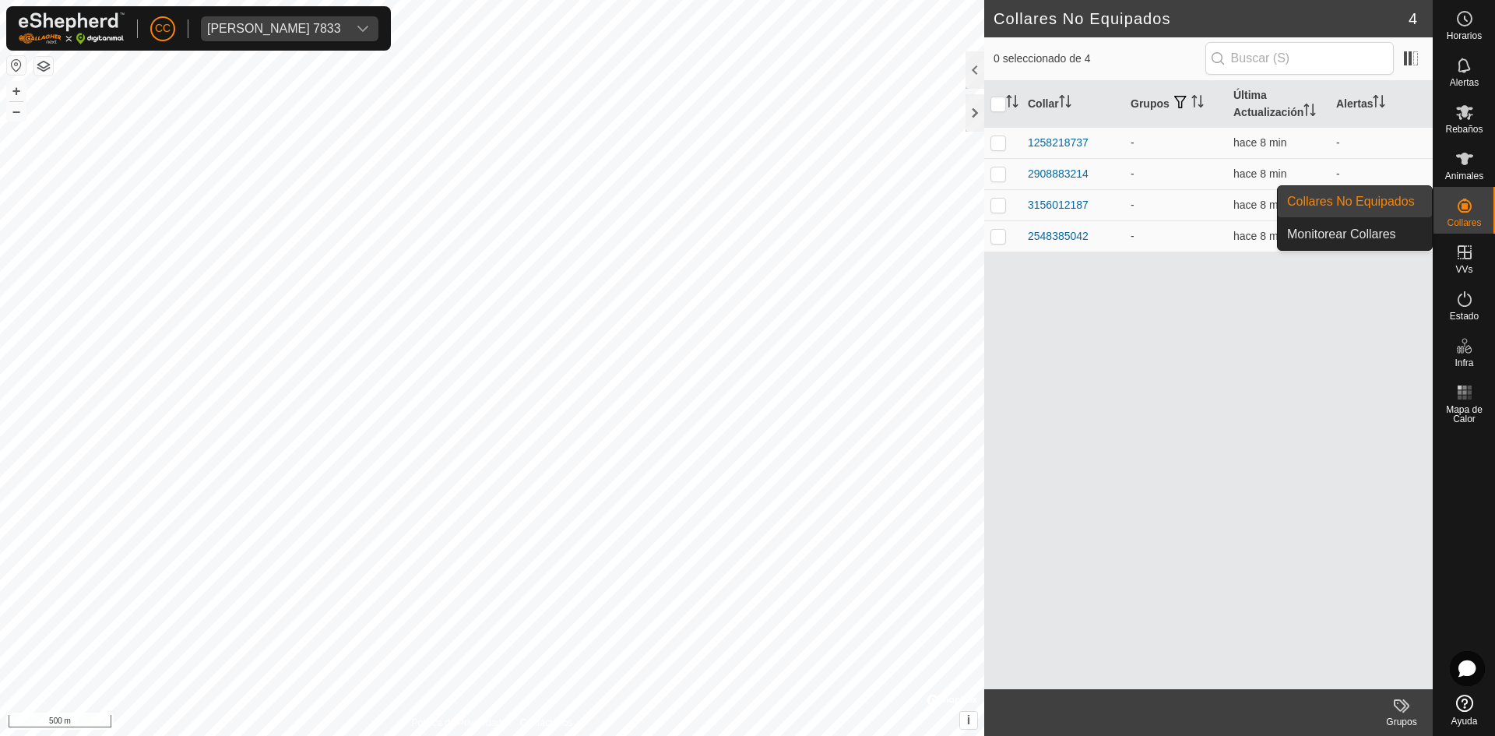
click at [1458, 205] on icon at bounding box center [1465, 206] width 14 height 14
click at [1332, 232] on link "Monitorear Collares" at bounding box center [1355, 234] width 154 height 31
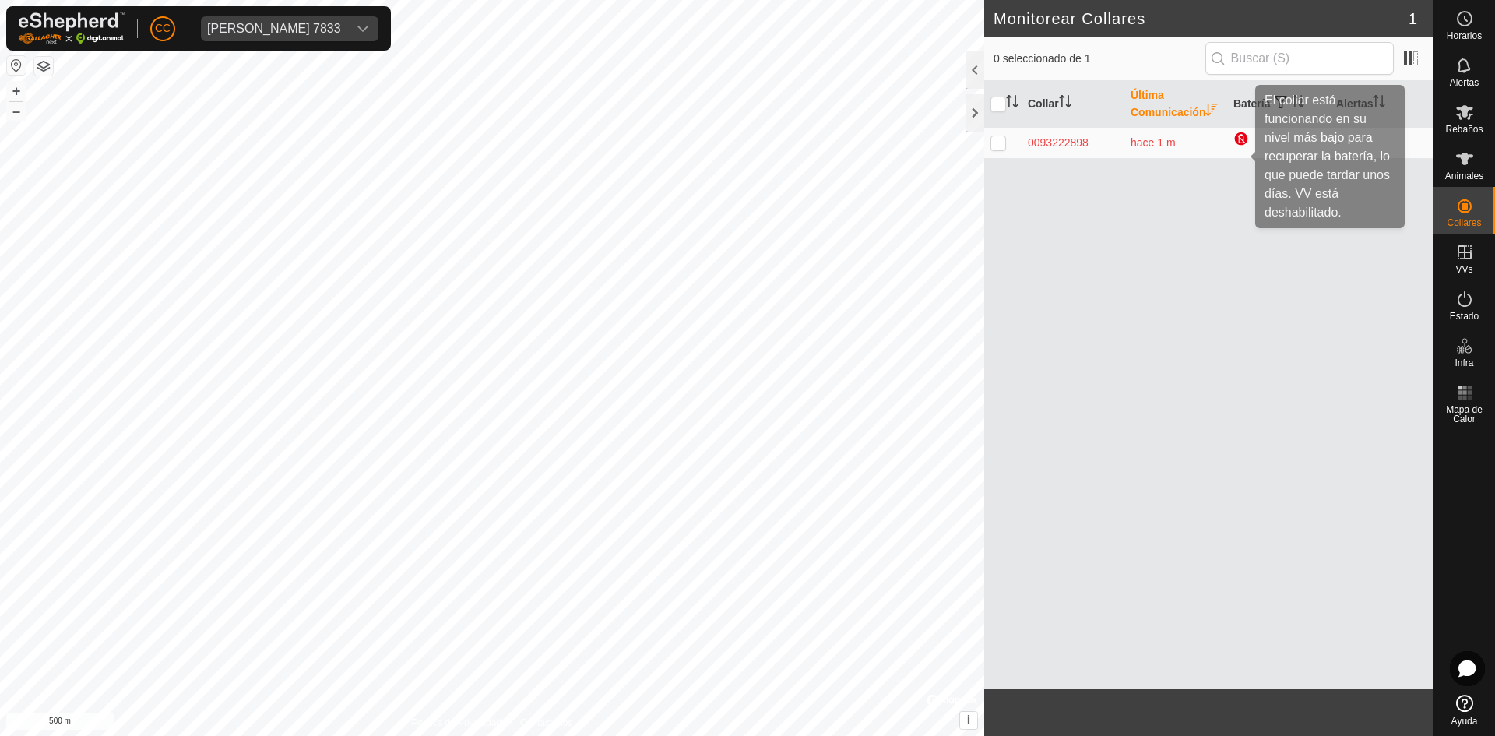
click at [1244, 150] on div at bounding box center [1243, 140] width 19 height 19
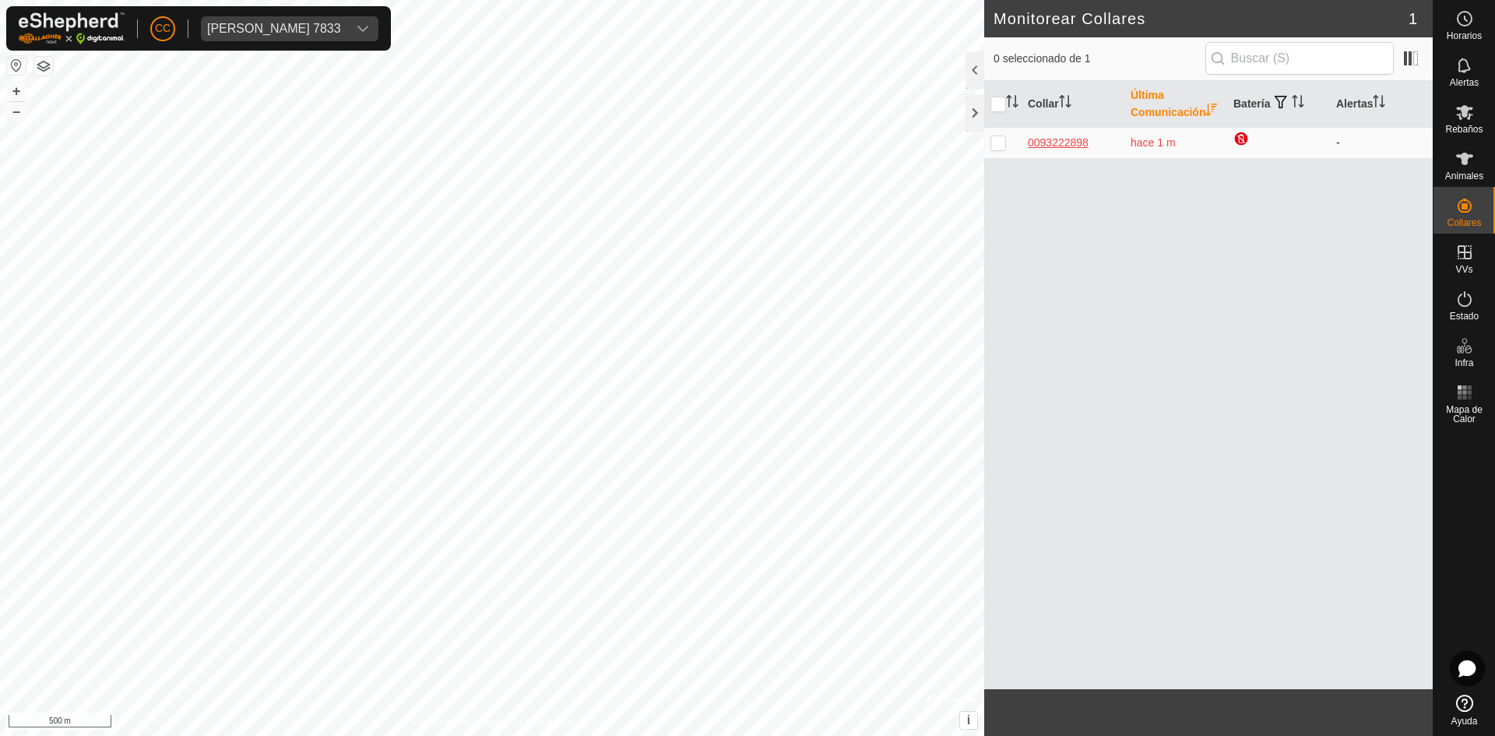
click at [1073, 151] on div "0093222898" at bounding box center [1073, 143] width 90 height 16
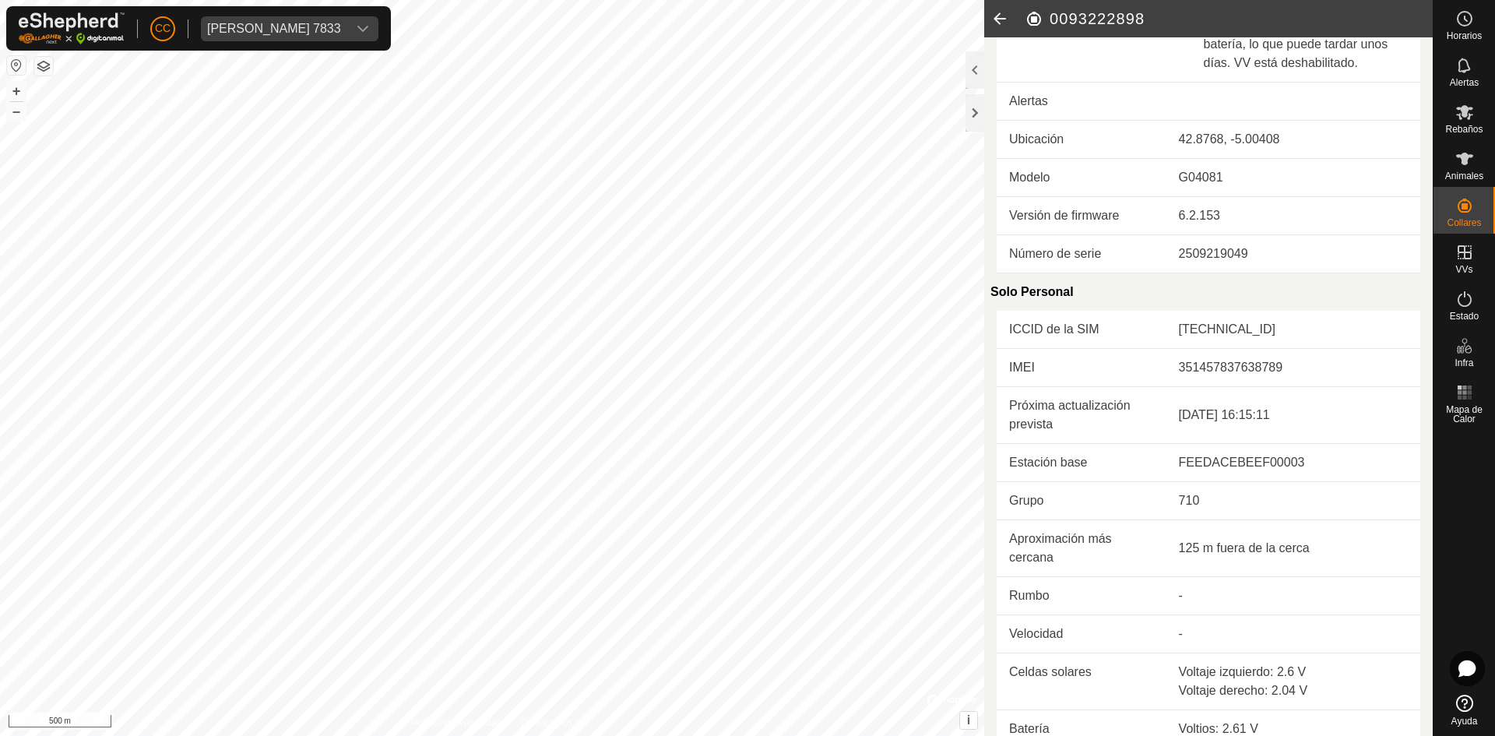
scroll to position [361, 0]
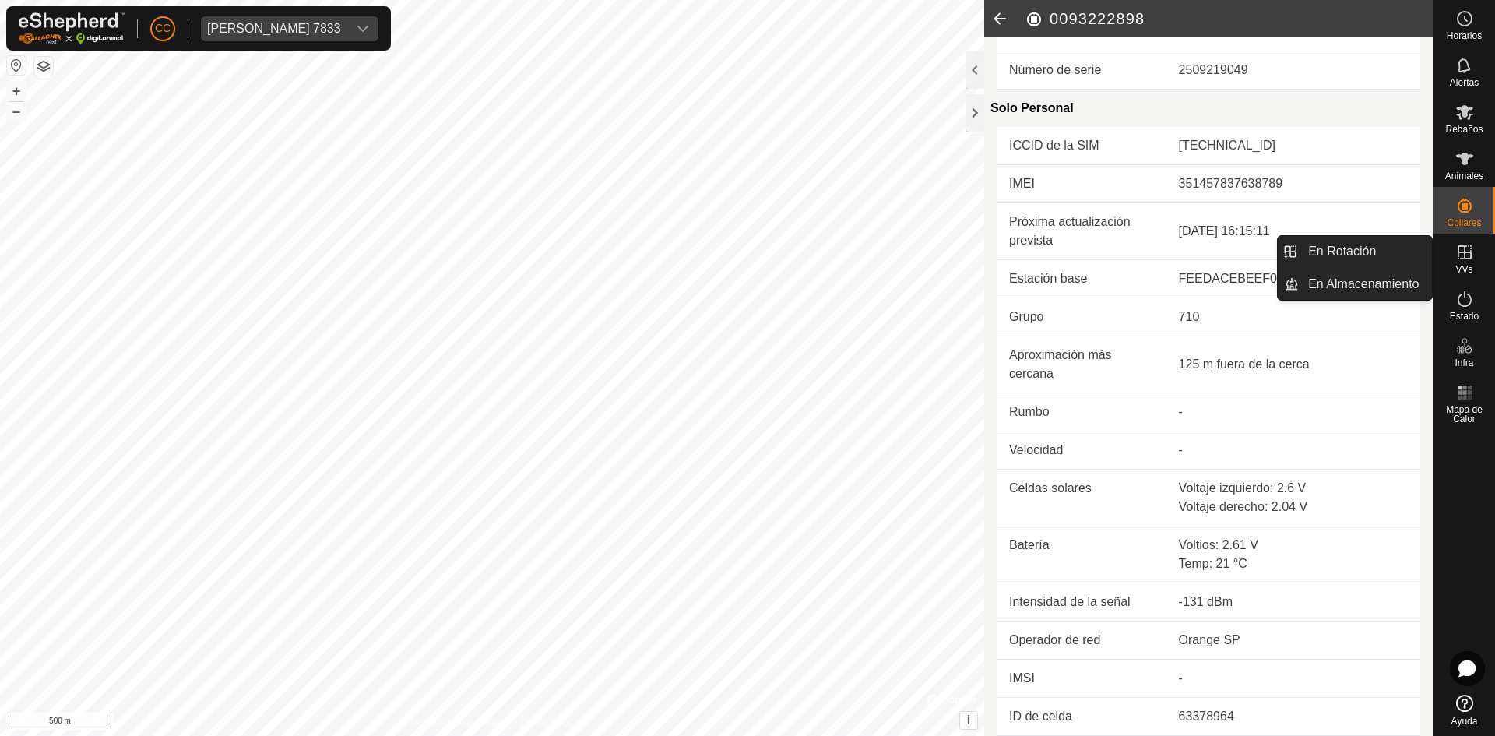
click at [1458, 252] on icon at bounding box center [1465, 252] width 14 height 14
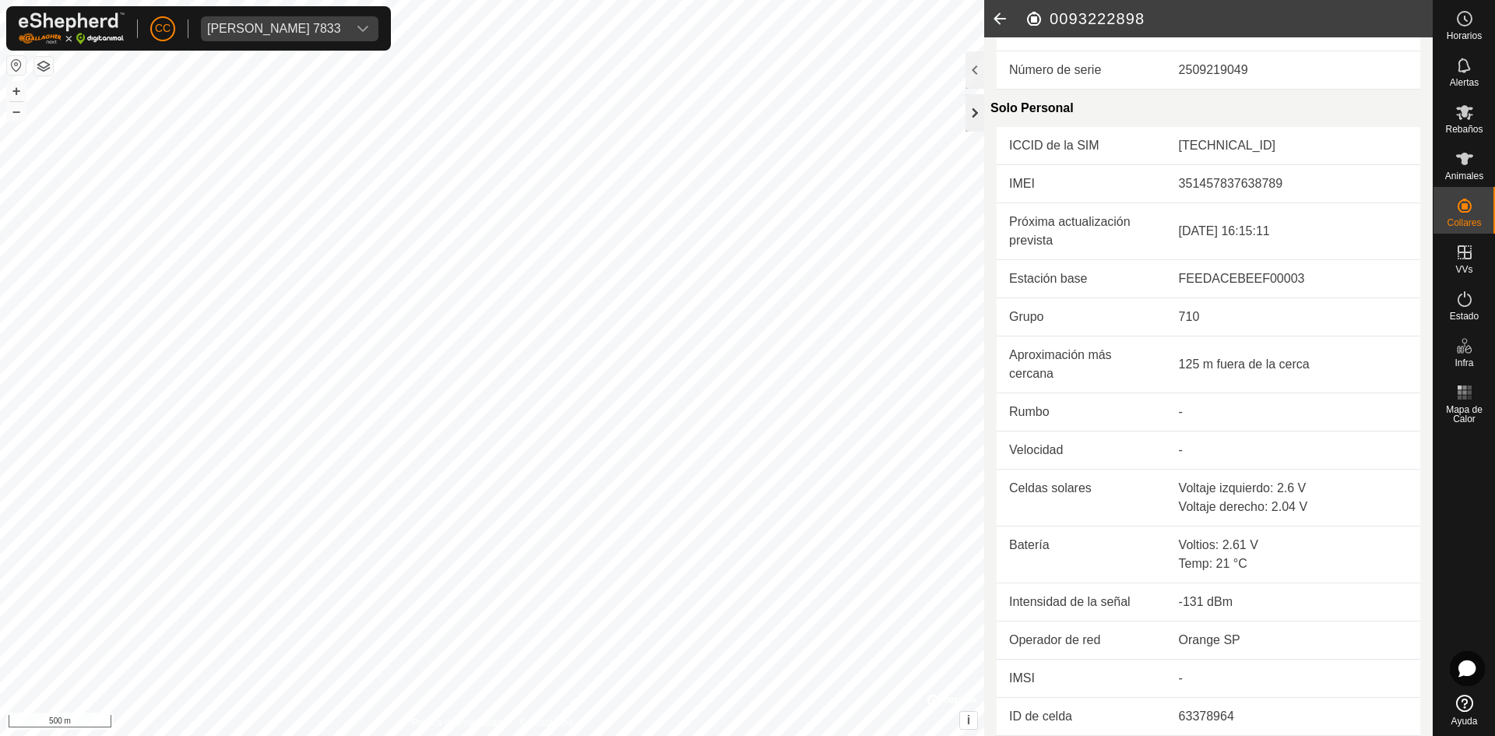
click at [979, 112] on div at bounding box center [975, 112] width 19 height 37
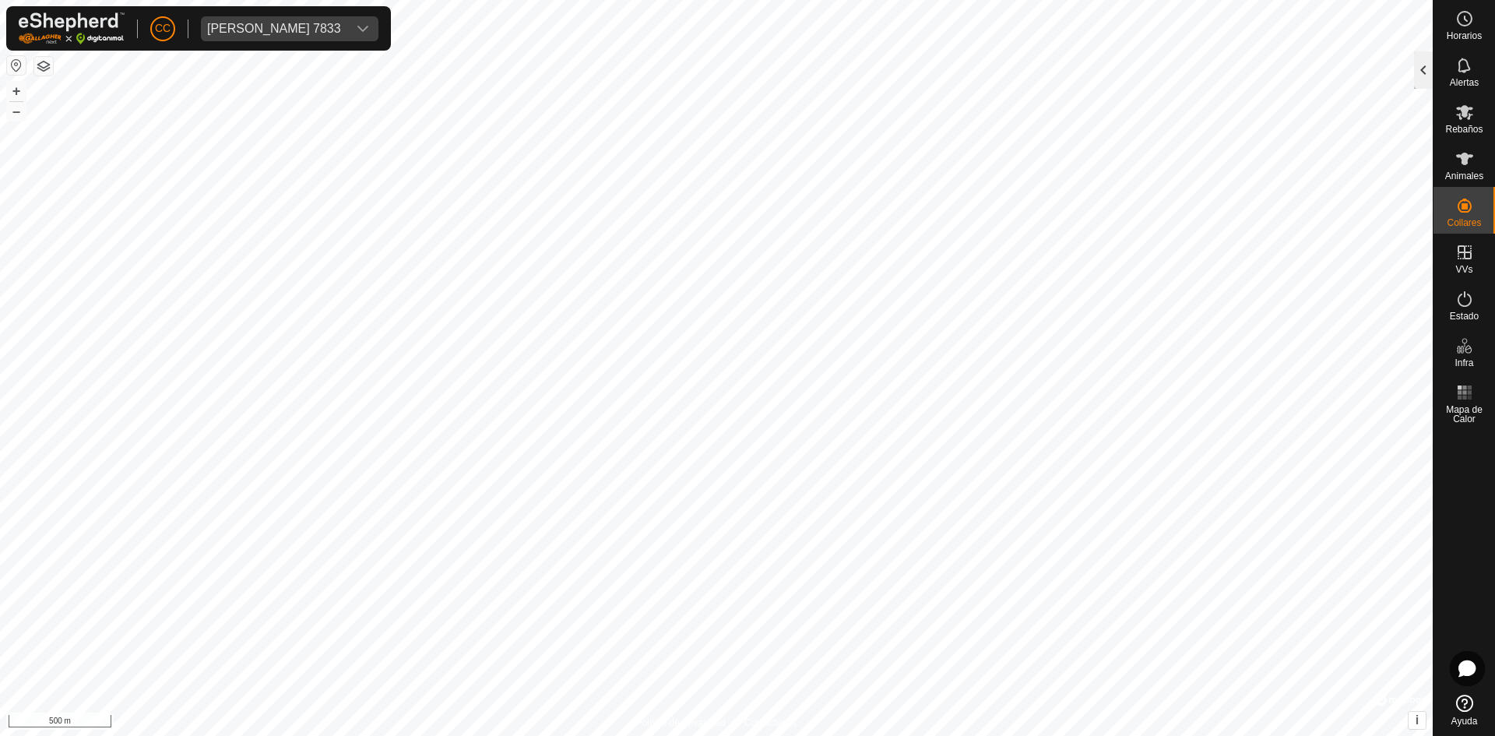
click at [1425, 72] on div at bounding box center [1423, 69] width 19 height 37
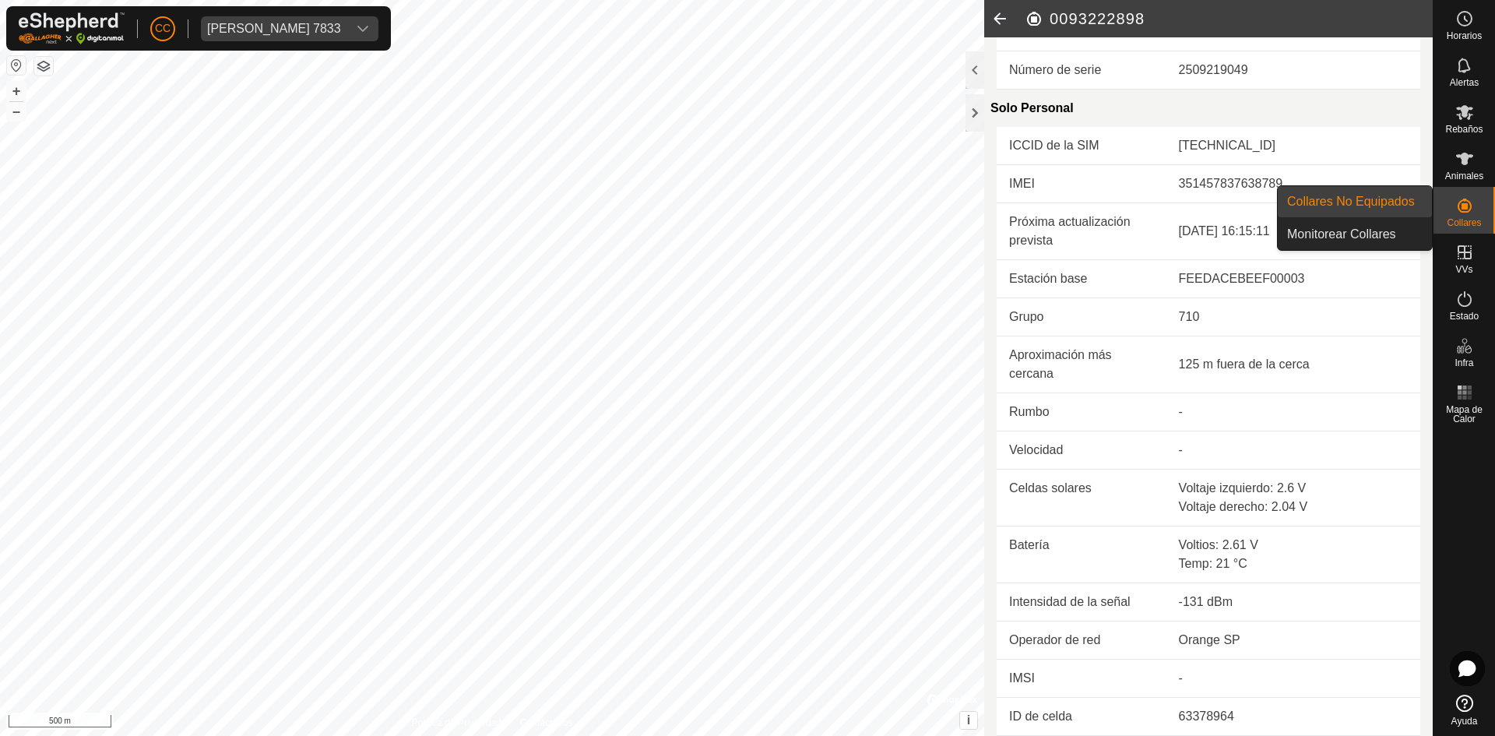
click at [1459, 209] on icon at bounding box center [1465, 206] width 14 height 14
click at [1354, 238] on link "Monitorear Collares" at bounding box center [1355, 234] width 154 height 31
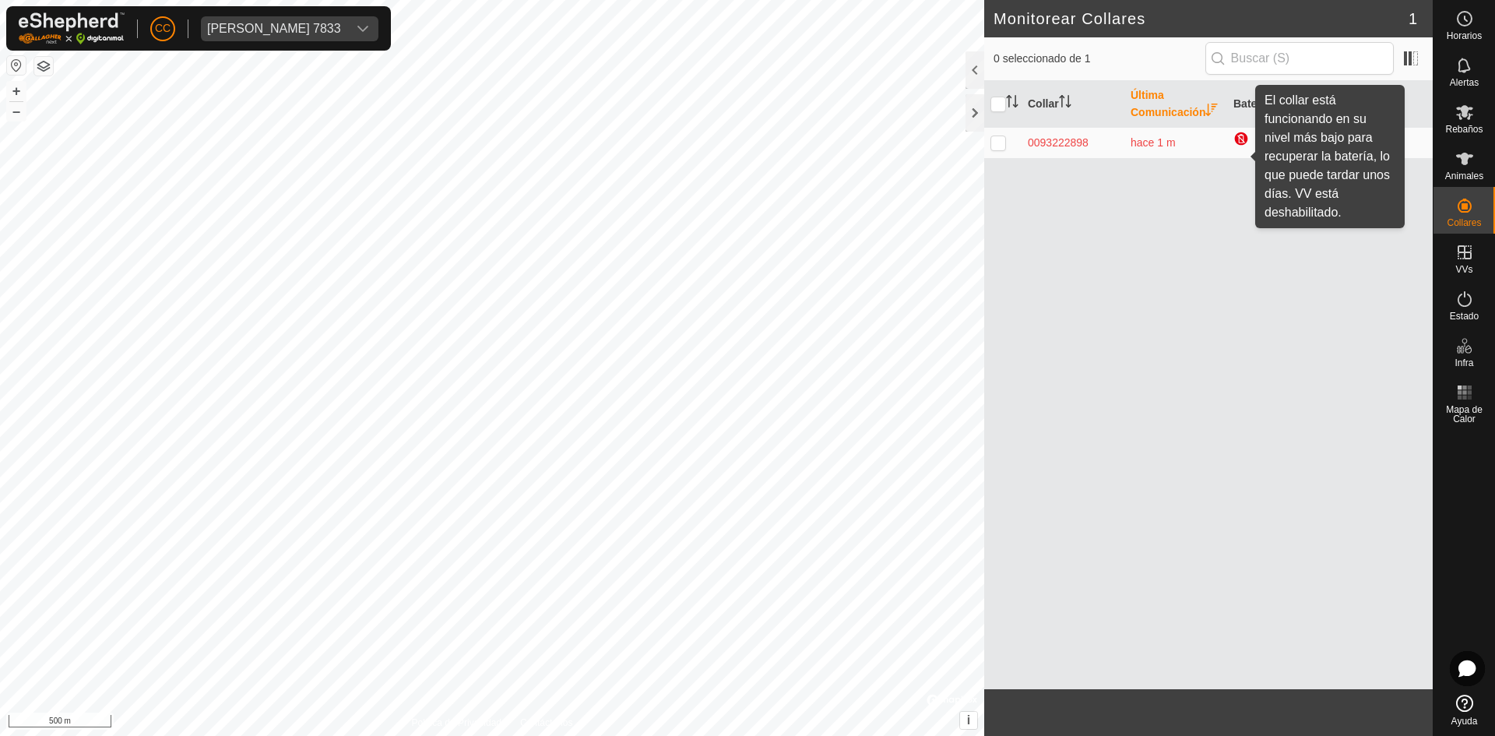
click at [1240, 150] on div at bounding box center [1243, 140] width 19 height 19
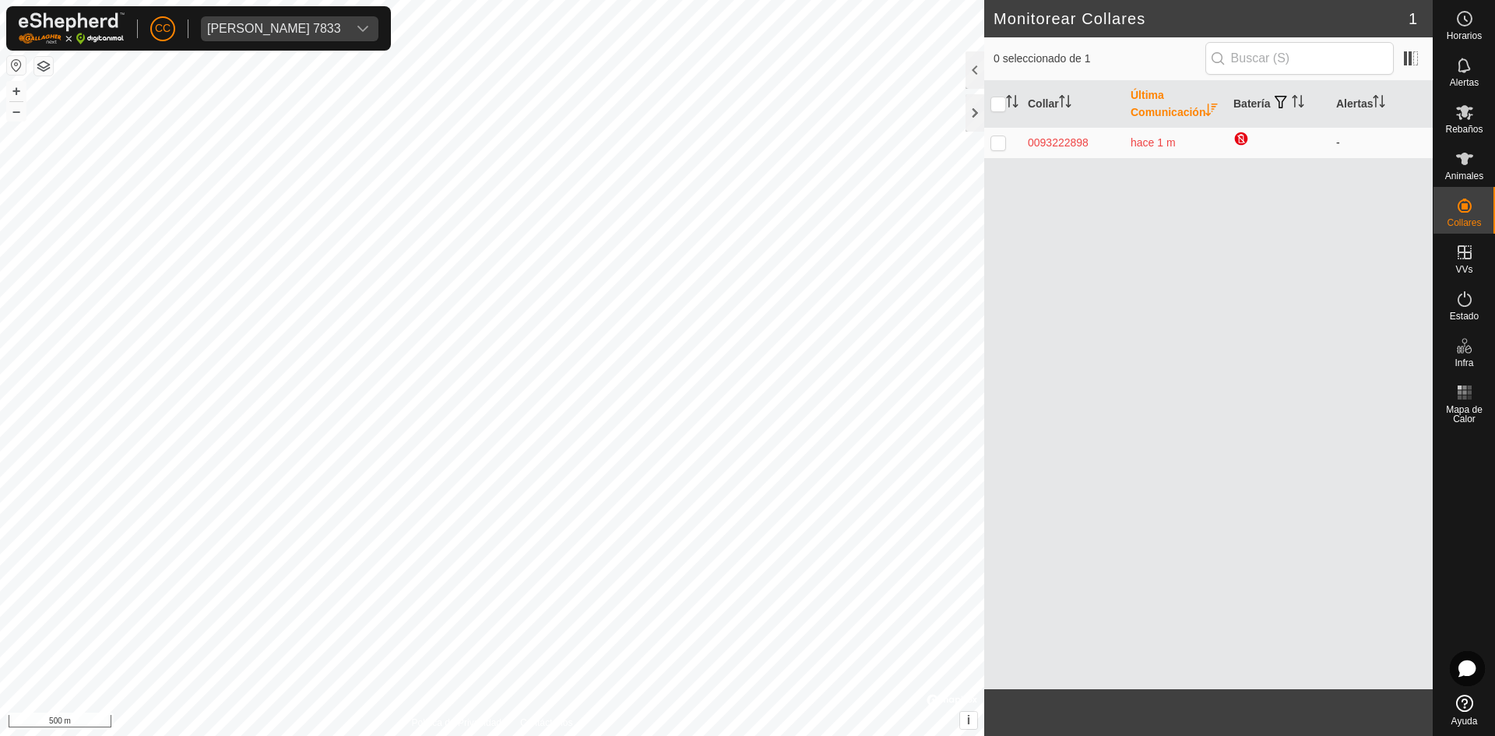
drag, startPoint x: 1122, startPoint y: 155, endPoint x: 1151, endPoint y: 164, distance: 30.8
click at [1123, 155] on td "0093222898" at bounding box center [1073, 142] width 103 height 31
click at [1151, 149] on span "hace 1 m" at bounding box center [1153, 142] width 45 height 12
click at [1098, 151] on div "0093222898" at bounding box center [1073, 143] width 90 height 16
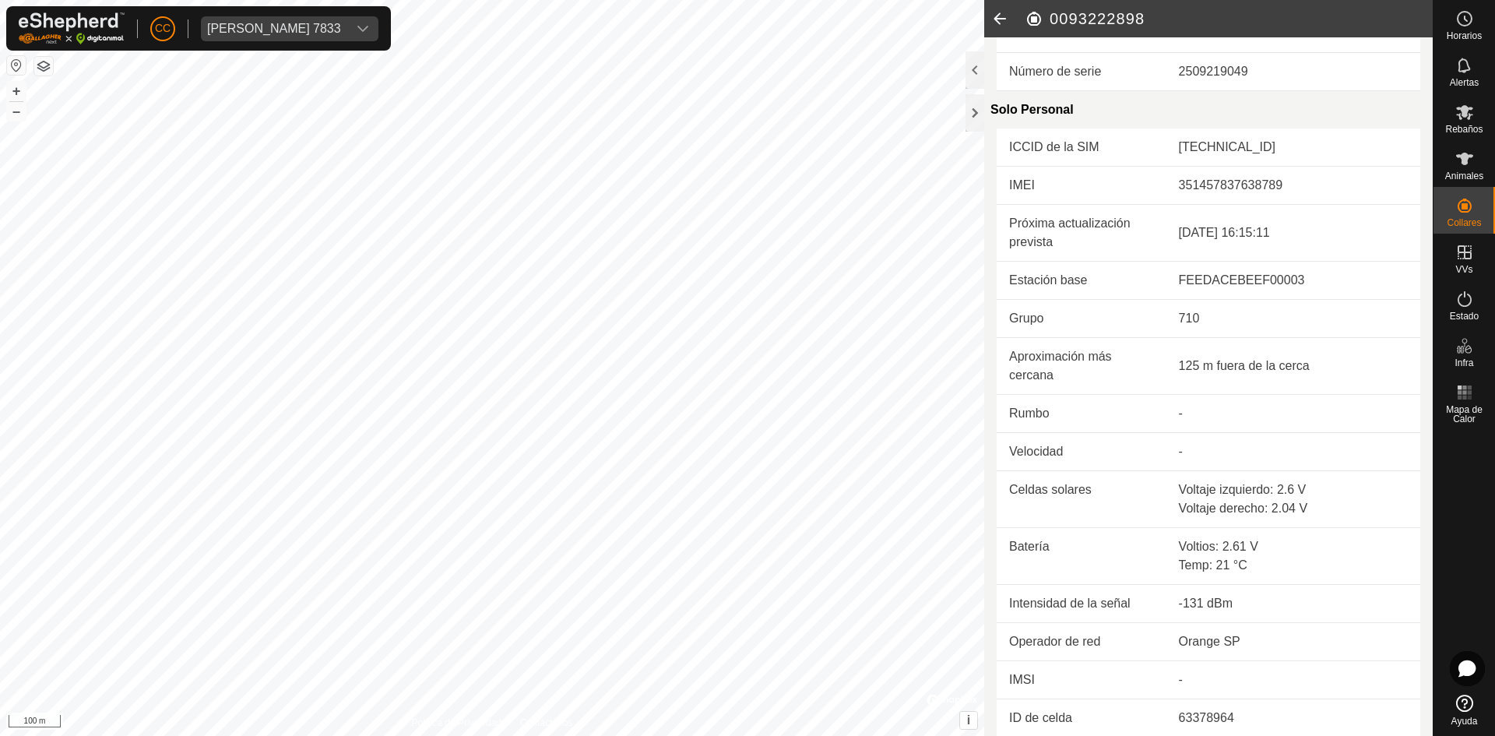
scroll to position [361, 0]
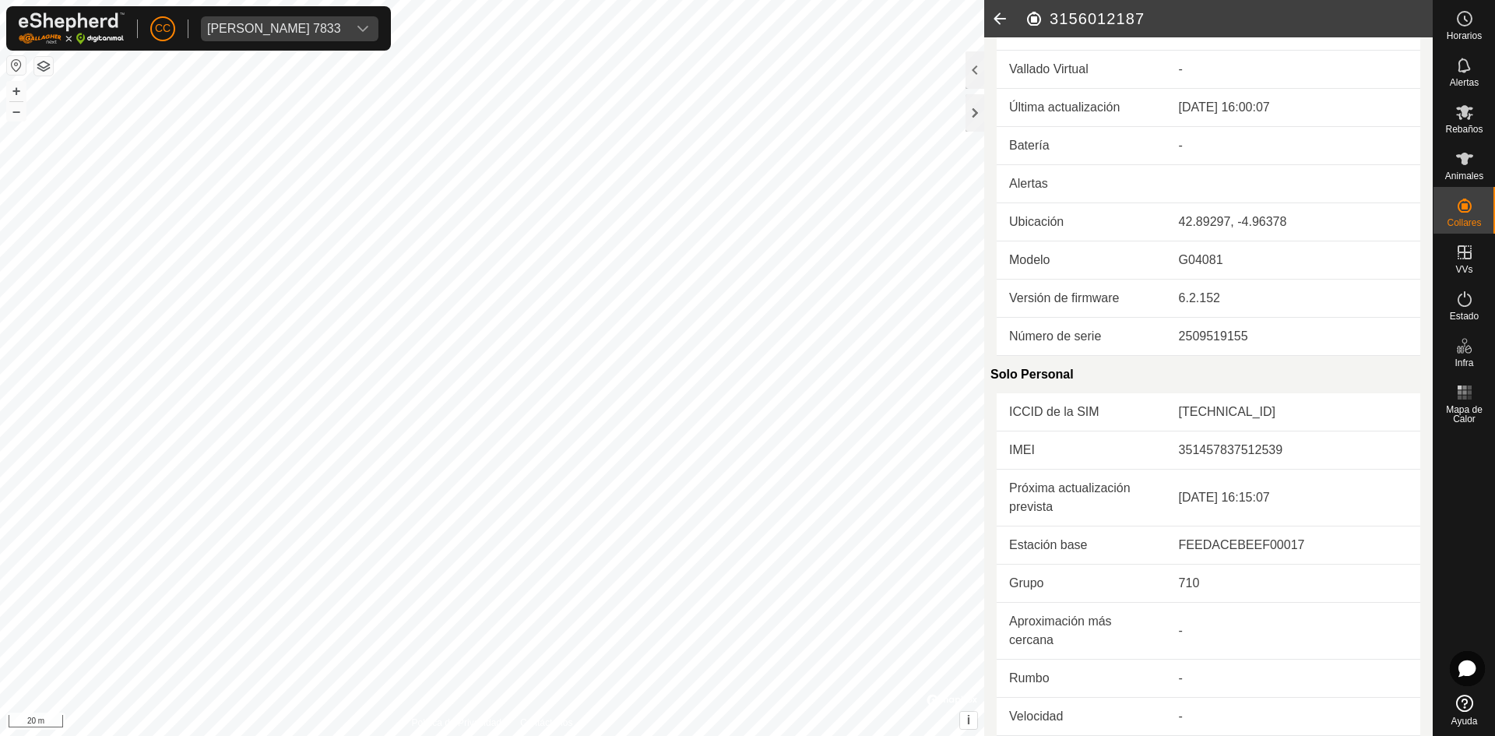
click at [1007, 5] on icon at bounding box center [999, 18] width 31 height 37
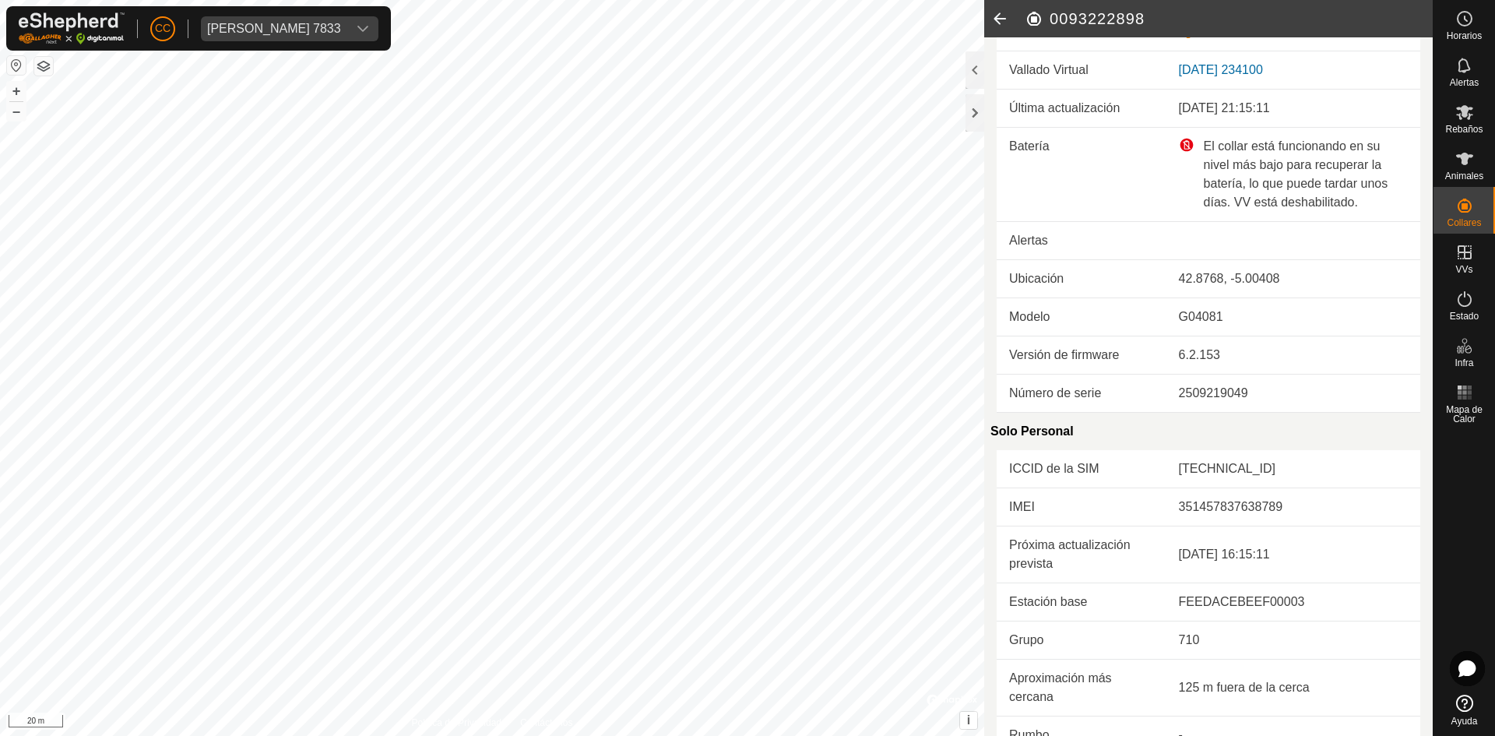
scroll to position [39, 0]
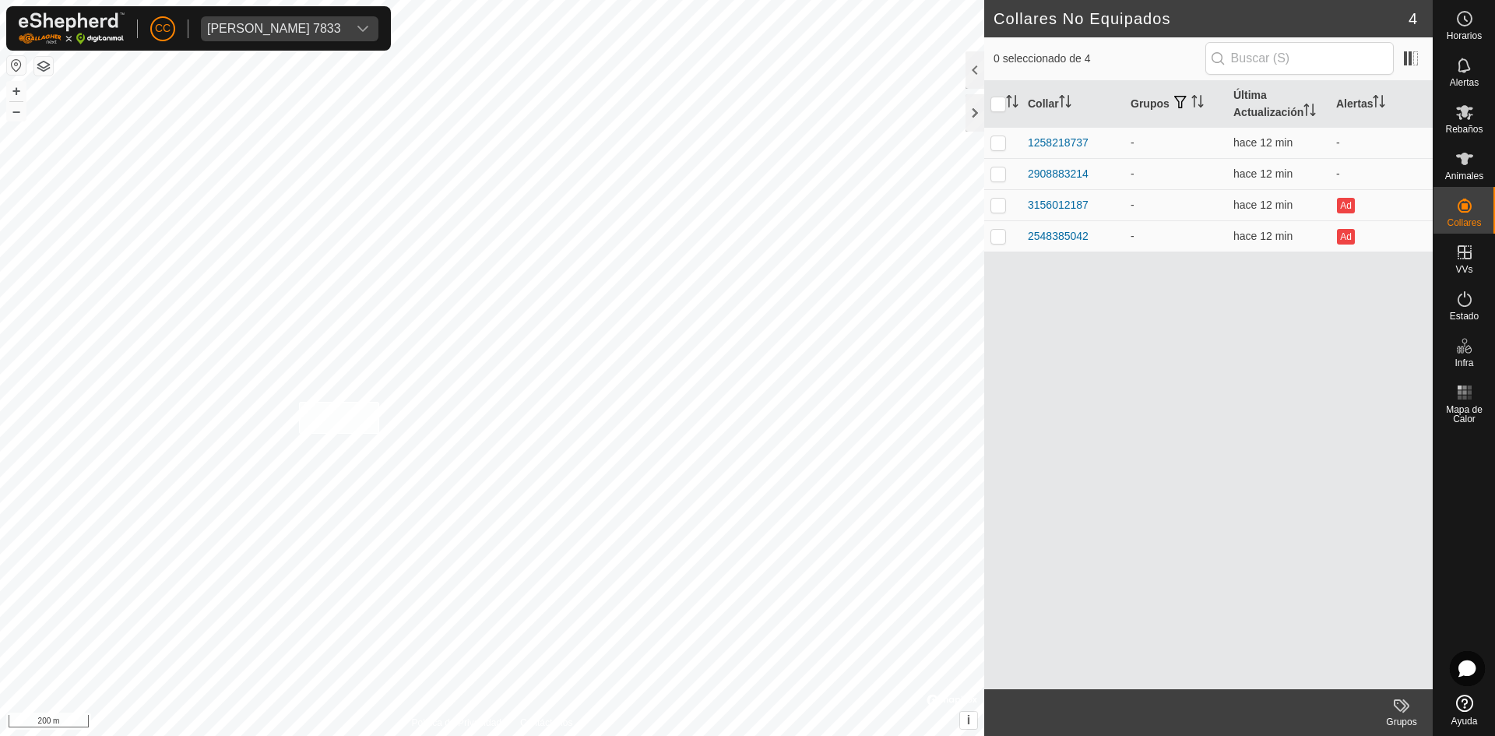
click at [299, 402] on div "2548385042 - + – ⇧ i © Mapbox , © OpenStreetMap , Improve this map 200 m" at bounding box center [492, 368] width 984 height 736
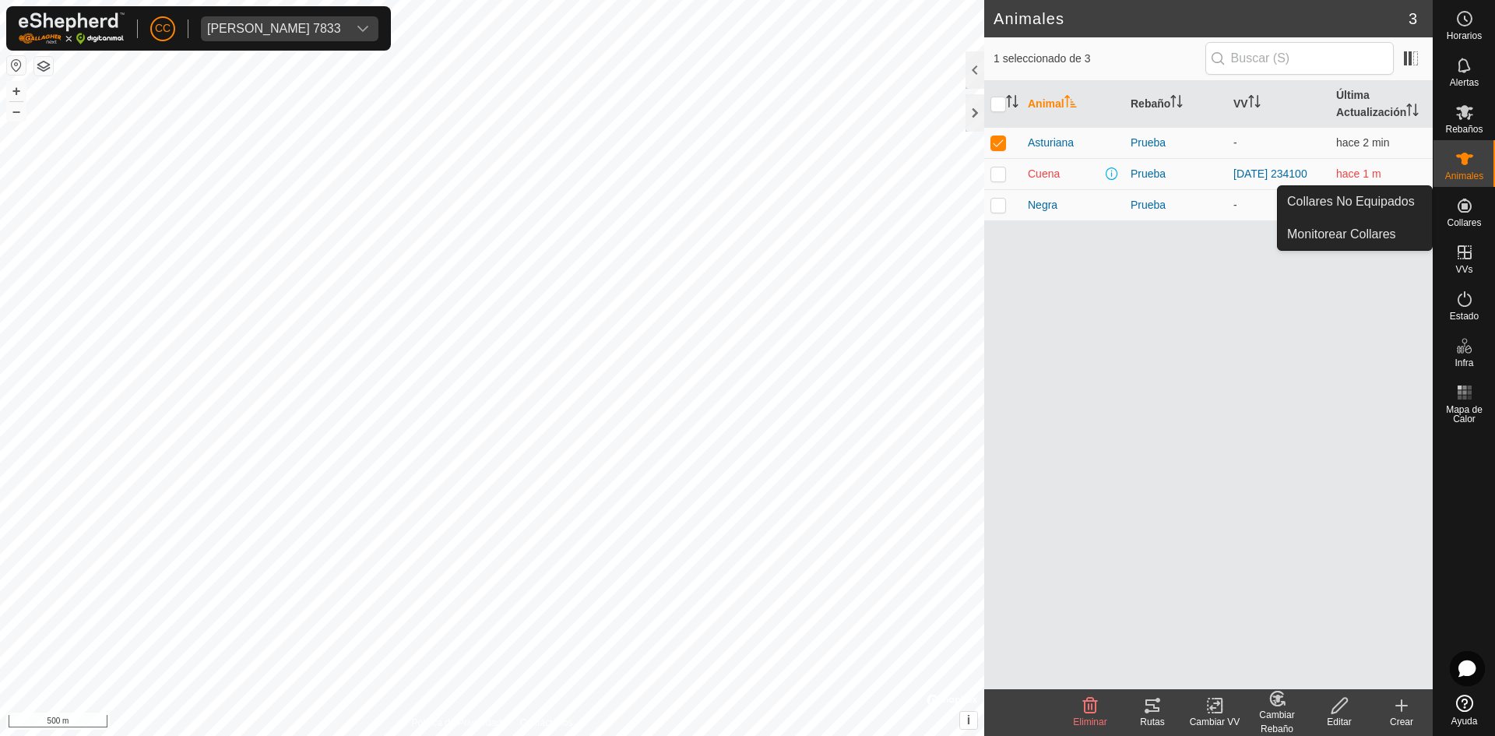
click at [1360, 218] on ul "Collares No Equipados Monitorear Collares" at bounding box center [1355, 218] width 154 height 64
click at [1354, 229] on link "Monitorear Collares" at bounding box center [1355, 234] width 154 height 31
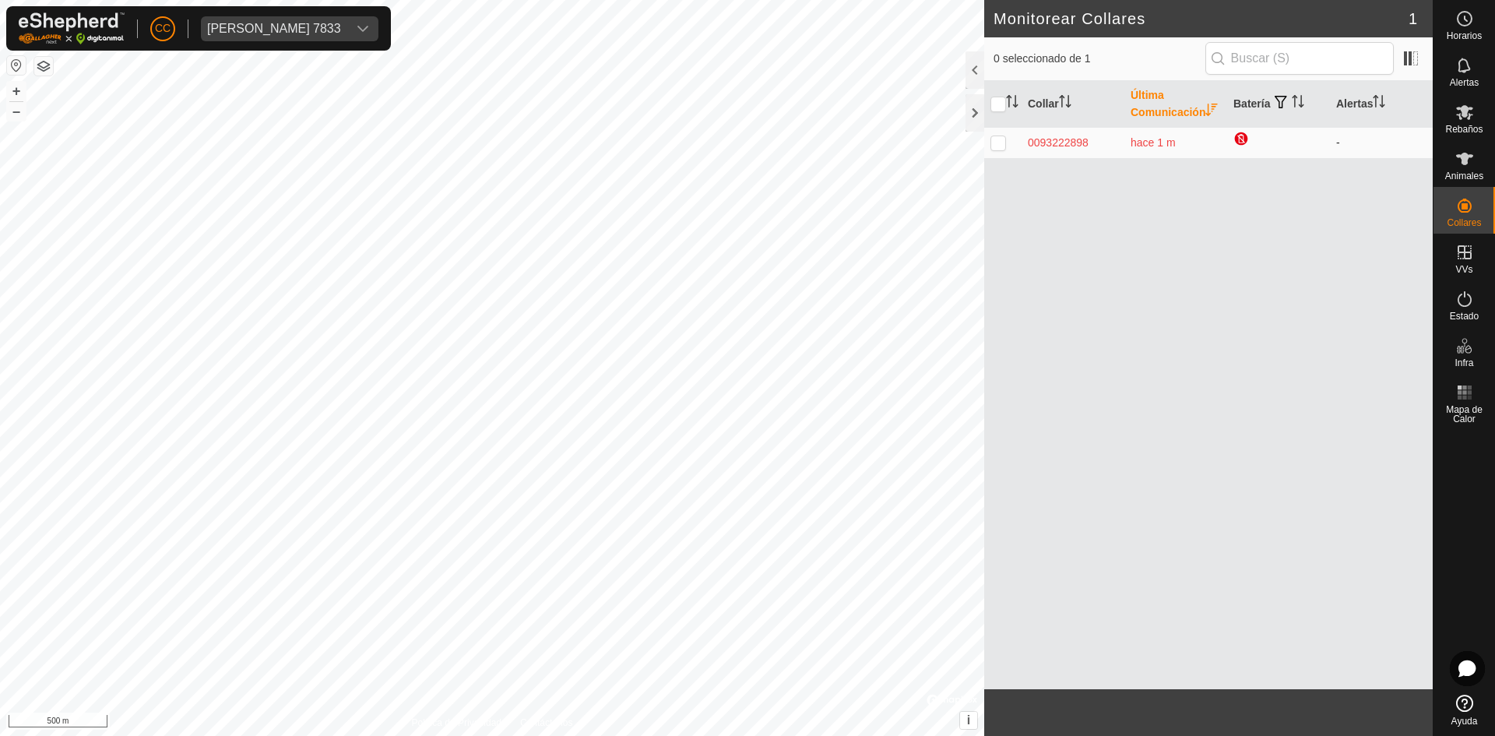
drag, startPoint x: 1106, startPoint y: 152, endPoint x: 1020, endPoint y: 154, distance: 85.7
click at [1020, 154] on tr "0093222898 hace 1 m -" at bounding box center [1208, 142] width 449 height 31
copy div "0093222898"
click at [1094, 150] on td "0093222898" at bounding box center [1073, 142] width 103 height 31
drag, startPoint x: 1095, startPoint y: 160, endPoint x: 1021, endPoint y: 155, distance: 74.1
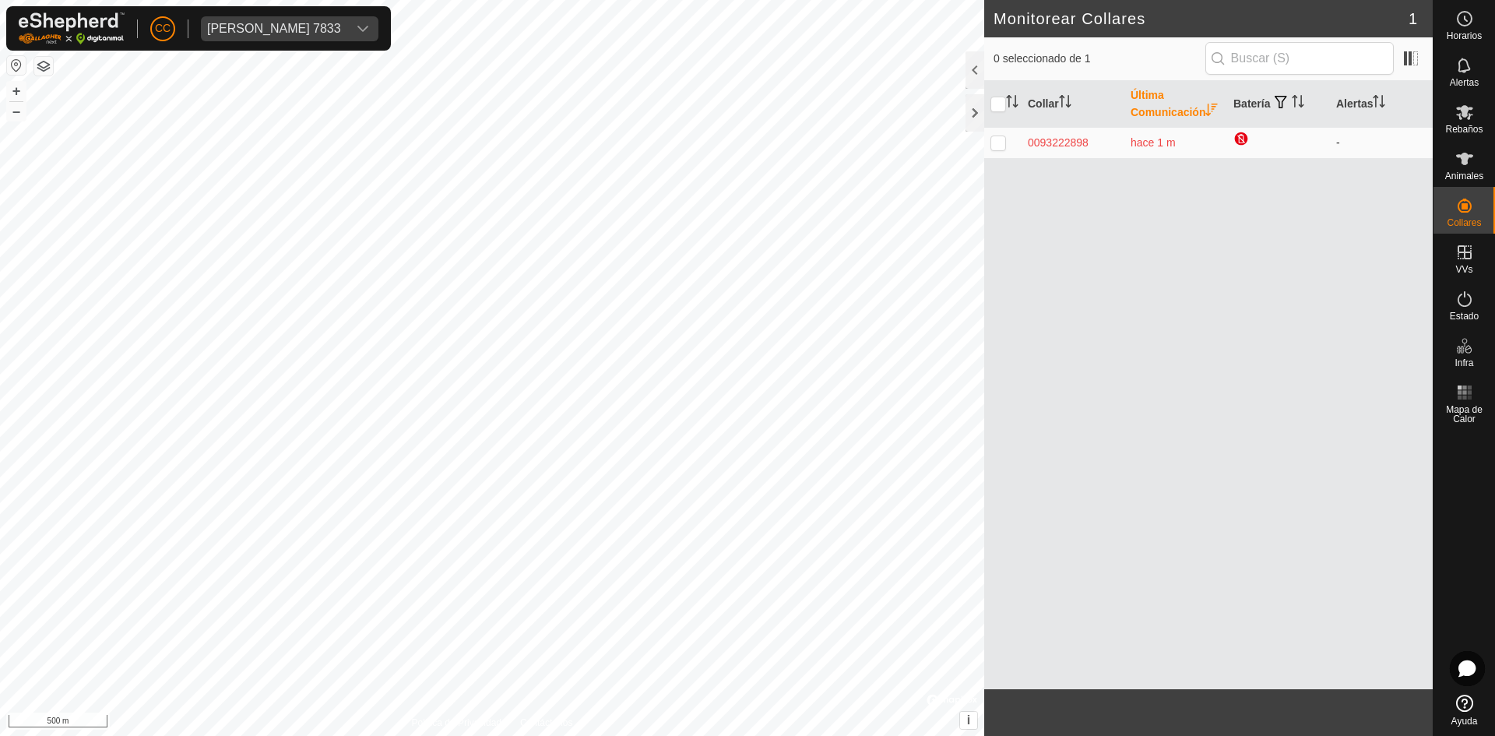
click at [1021, 155] on tr "0093222898 hace 1 m -" at bounding box center [1208, 142] width 449 height 31
copy div "0093222898"
click at [1093, 151] on div "0093222898" at bounding box center [1073, 143] width 90 height 16
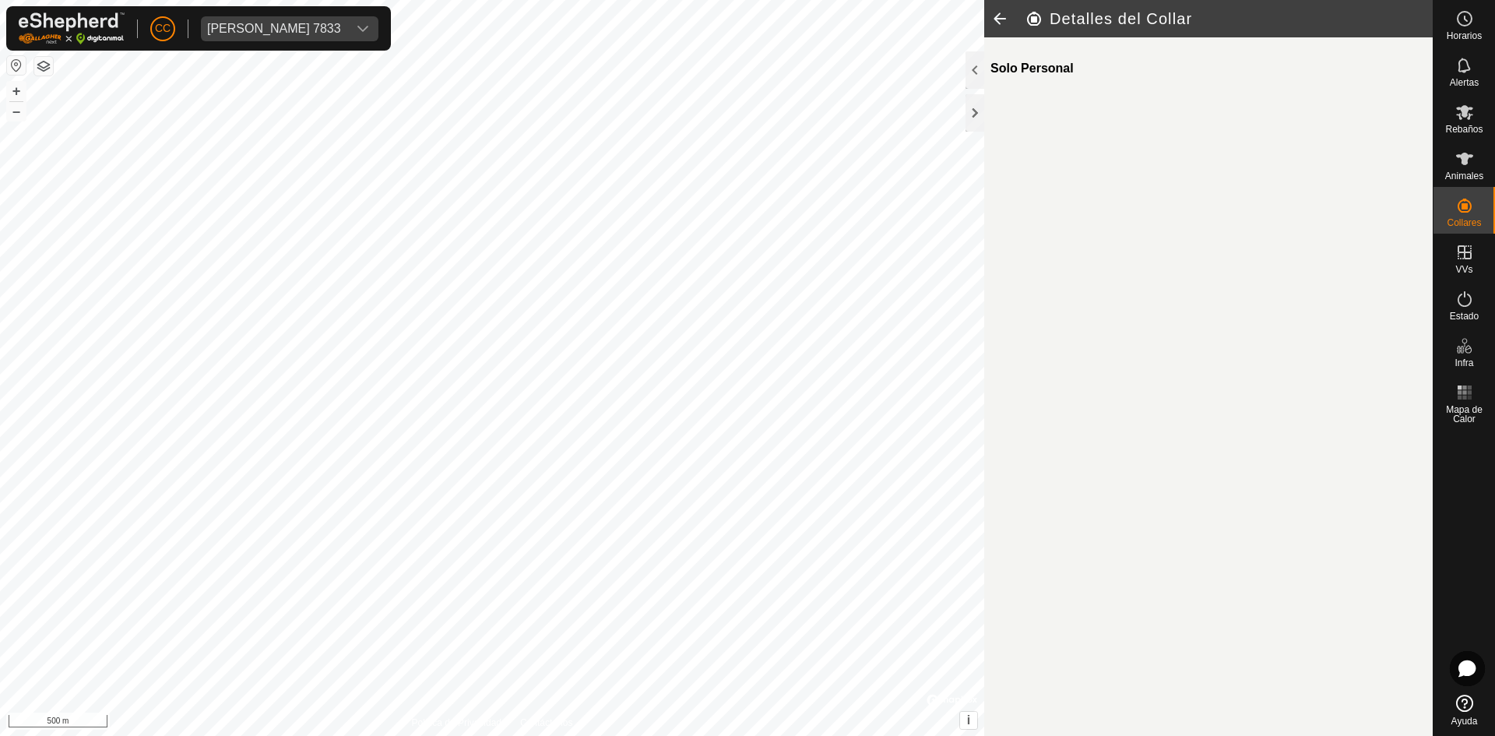
click at [999, 17] on icon at bounding box center [999, 18] width 31 height 37
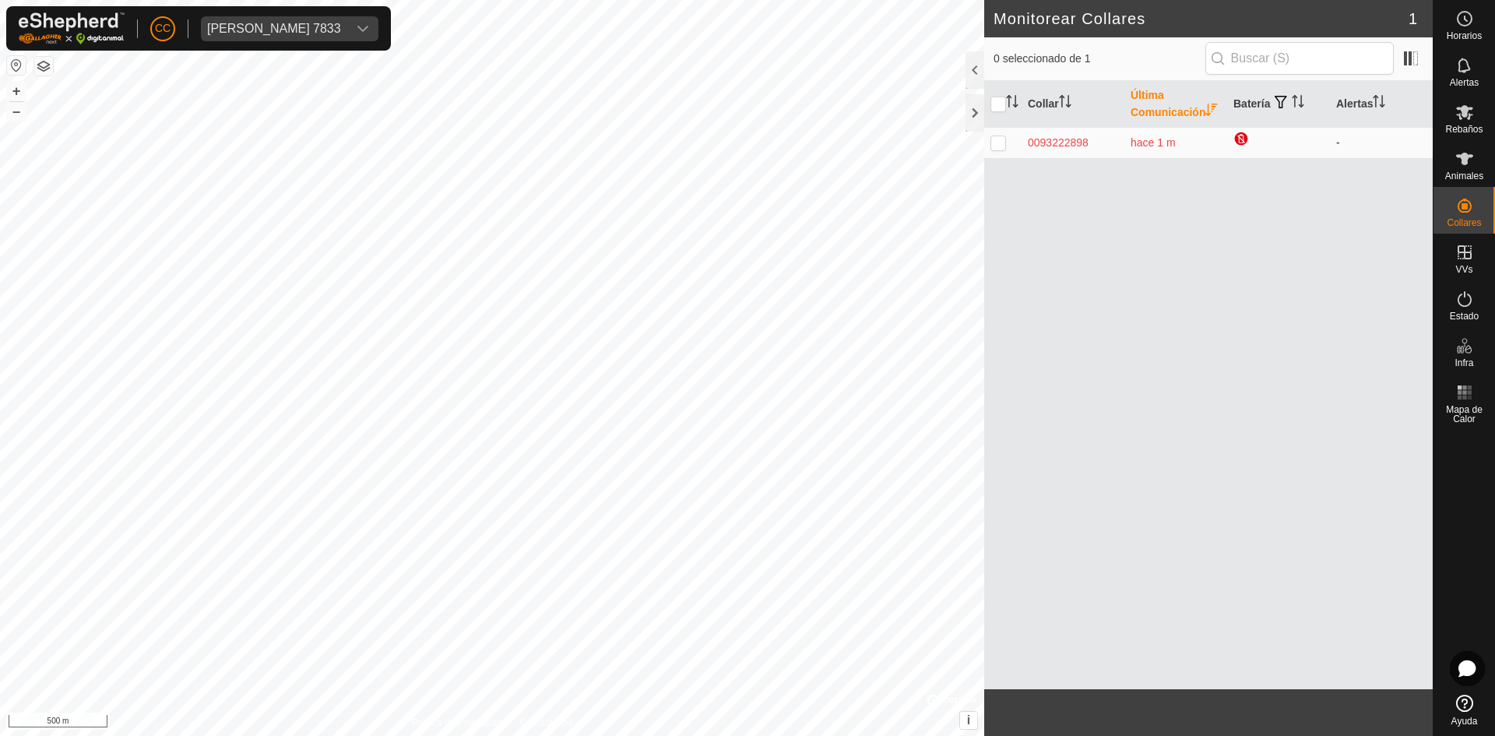
drag, startPoint x: 1100, startPoint y: 156, endPoint x: 1016, endPoint y: 158, distance: 83.4
click at [1016, 158] on tr "0093222898 hace 1 m -" at bounding box center [1208, 142] width 449 height 31
copy div "0093222898"
